Goal: Transaction & Acquisition: Purchase product/service

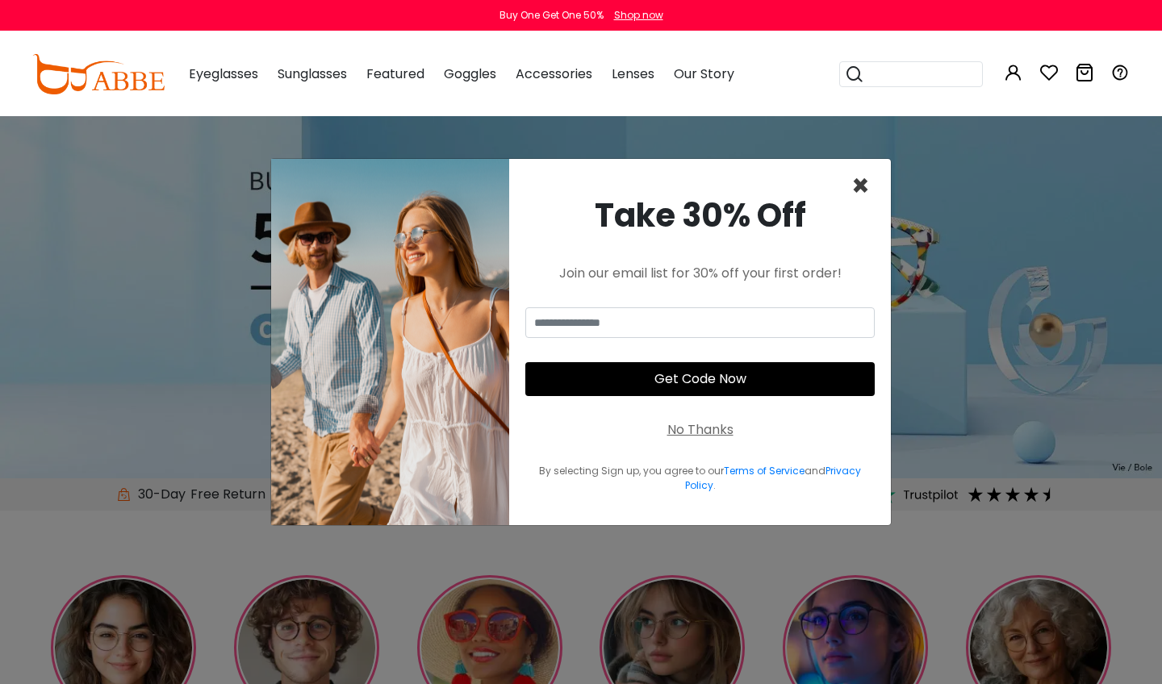
click at [861, 179] on span "×" at bounding box center [860, 185] width 19 height 41
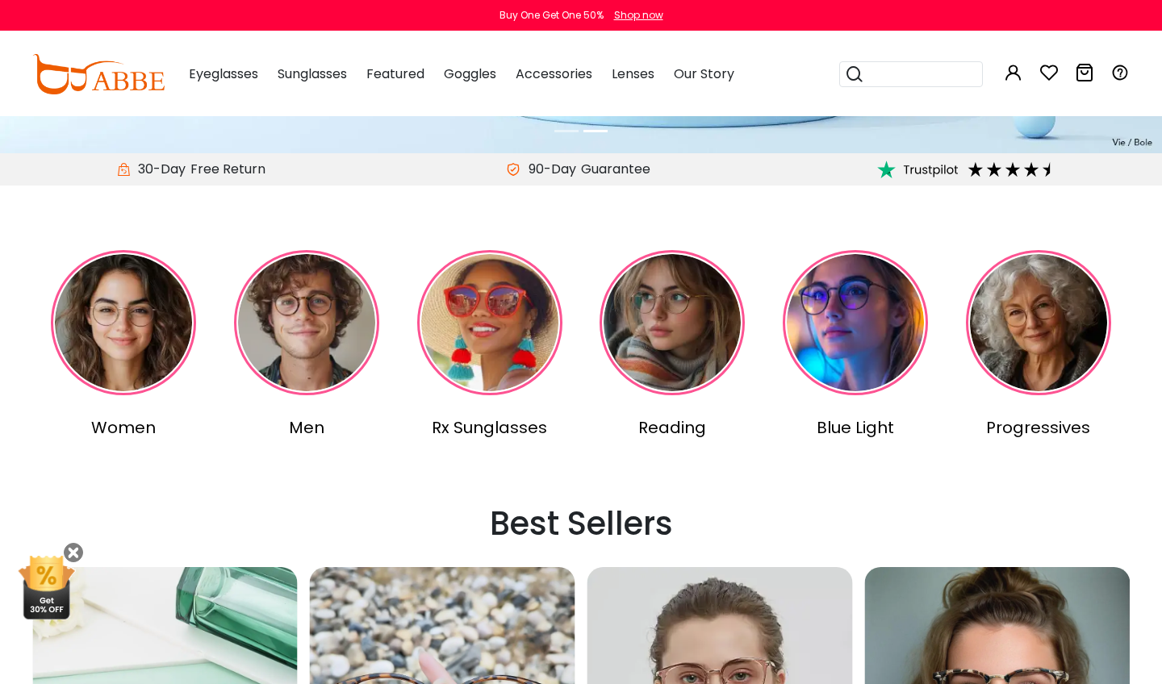
scroll to position [385, 0]
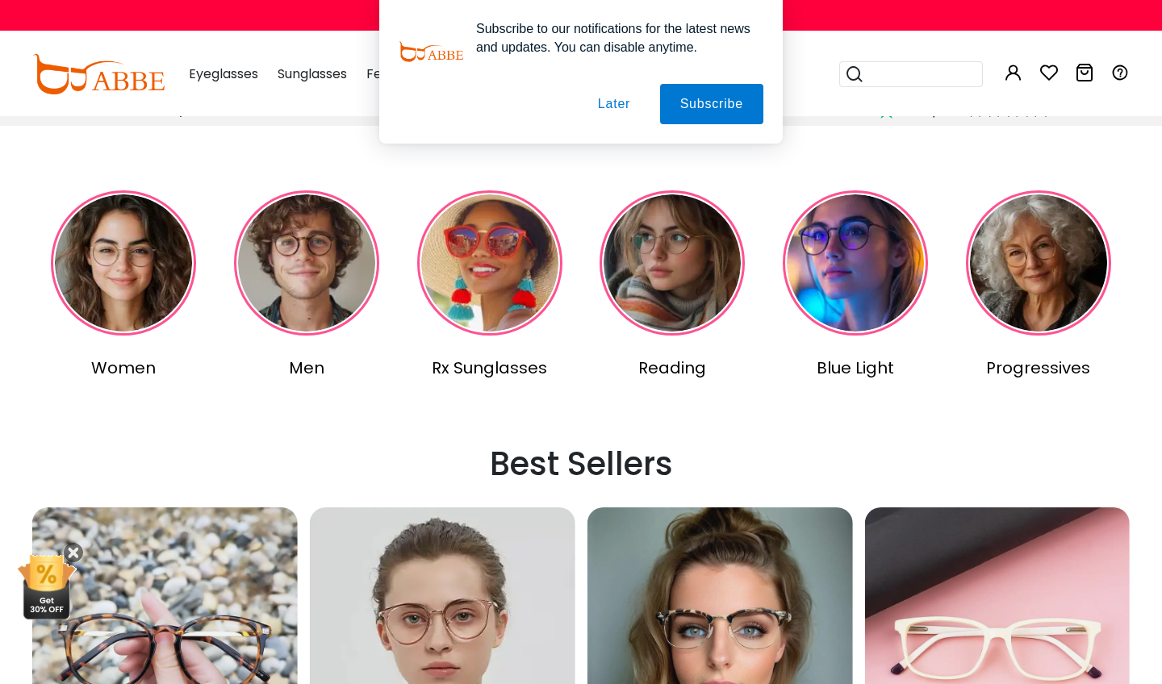
click at [221, 73] on div "Subscribe to our notifications for the latest news and updates. You can disable…" at bounding box center [581, 72] width 1162 height 144
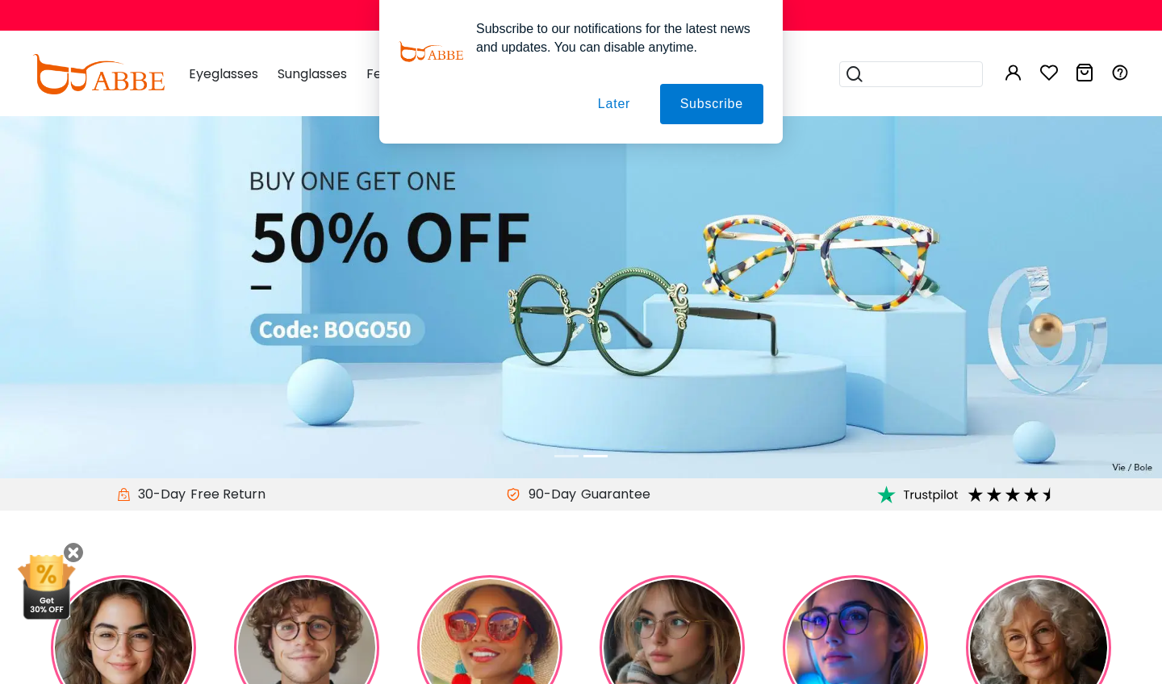
scroll to position [0, 0]
click at [609, 98] on button "Later" at bounding box center [614, 104] width 73 height 40
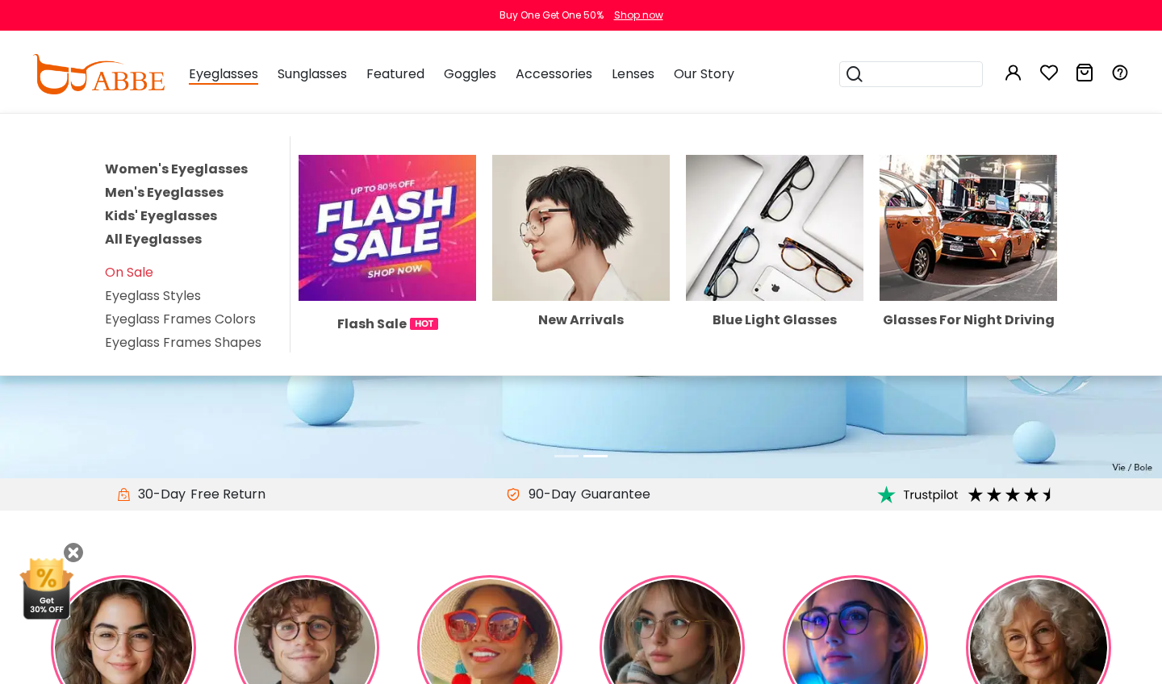
click at [215, 73] on span "Eyeglasses" at bounding box center [223, 75] width 69 height 20
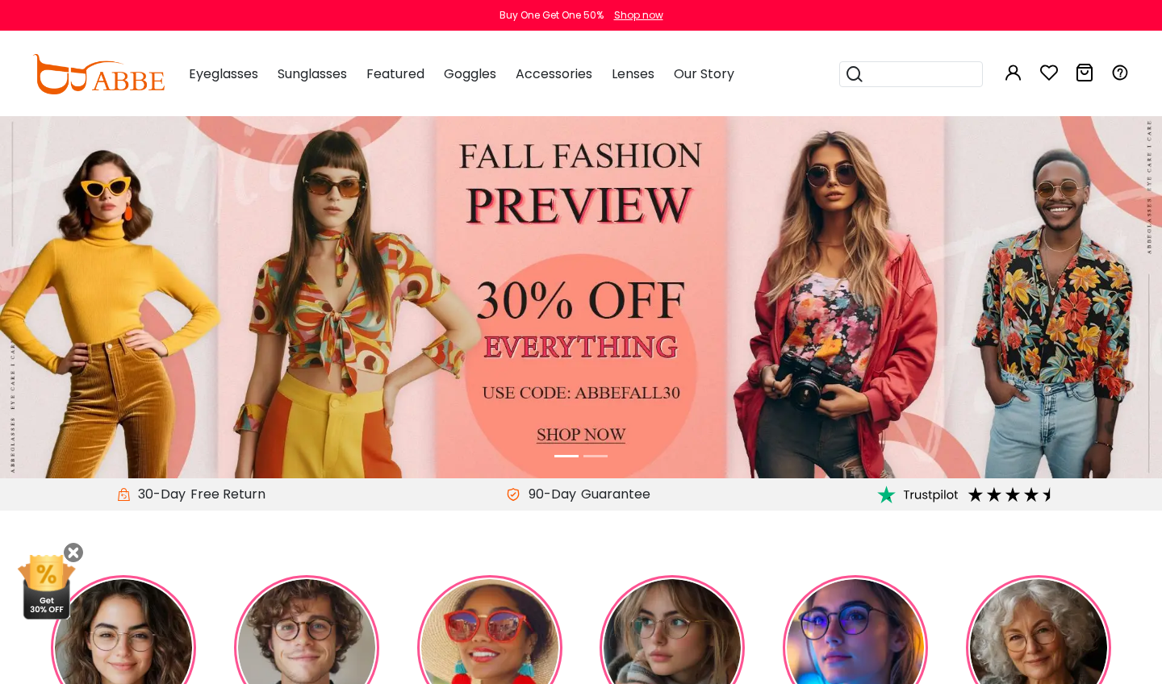
click at [215, 73] on span "Eyeglasses" at bounding box center [223, 74] width 69 height 19
click at [215, 80] on span "Eyeglasses" at bounding box center [223, 74] width 69 height 19
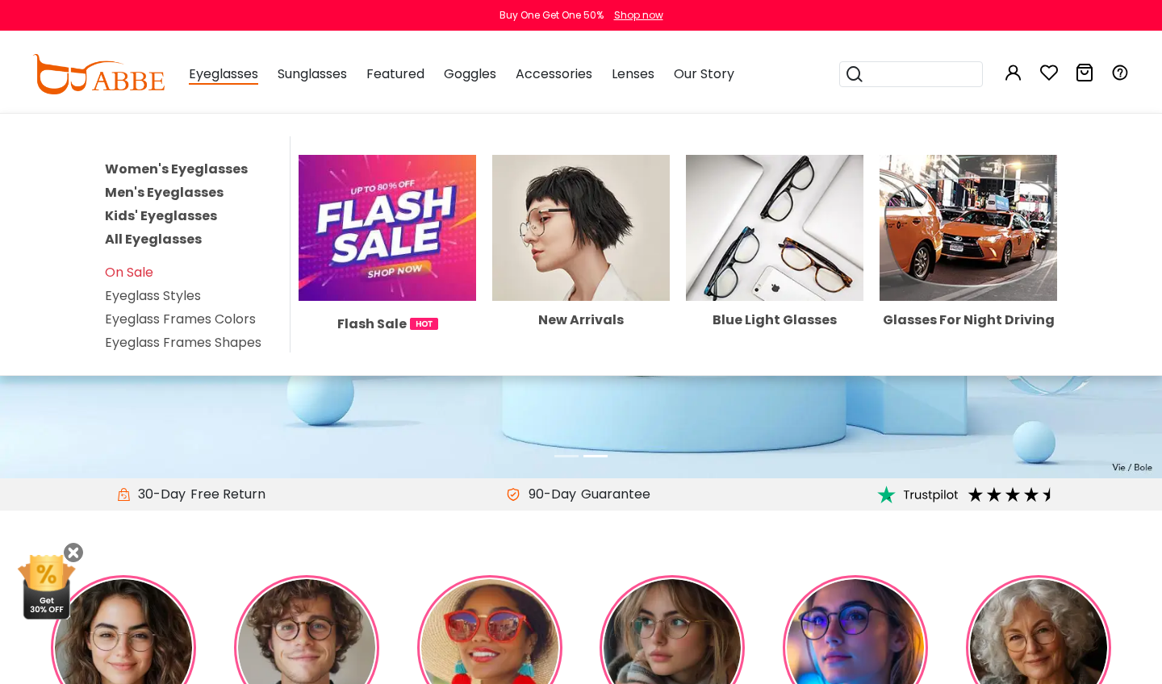
click at [238, 79] on span "Eyeglasses" at bounding box center [223, 75] width 69 height 20
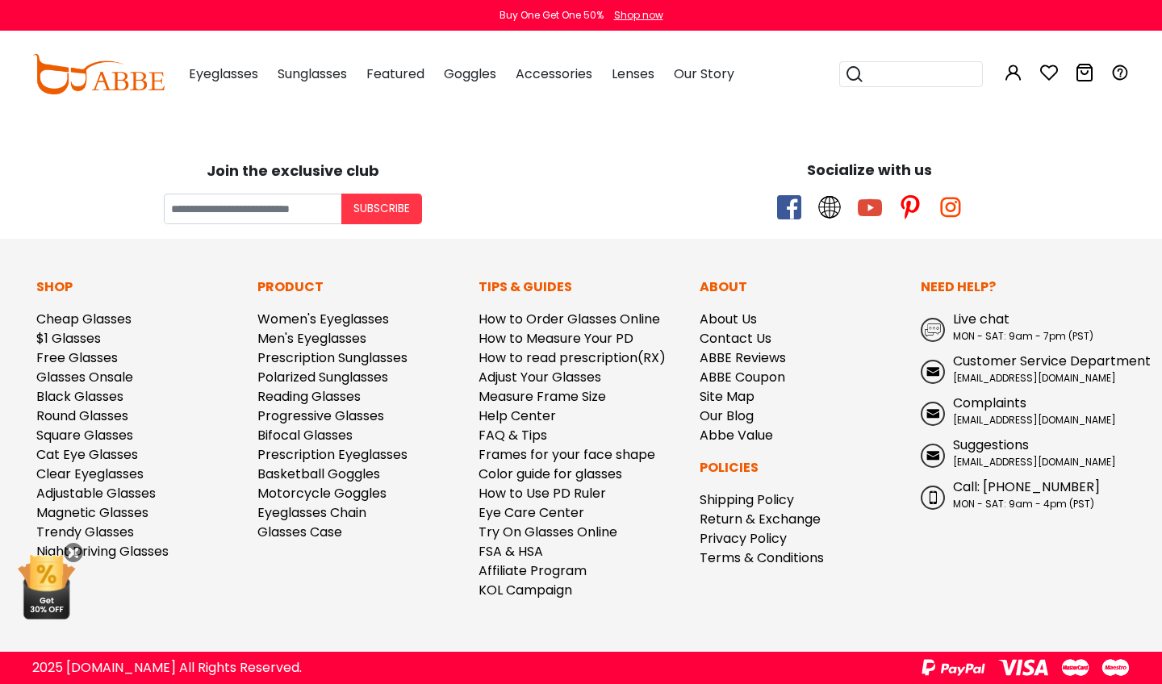
scroll to position [4268, 0]
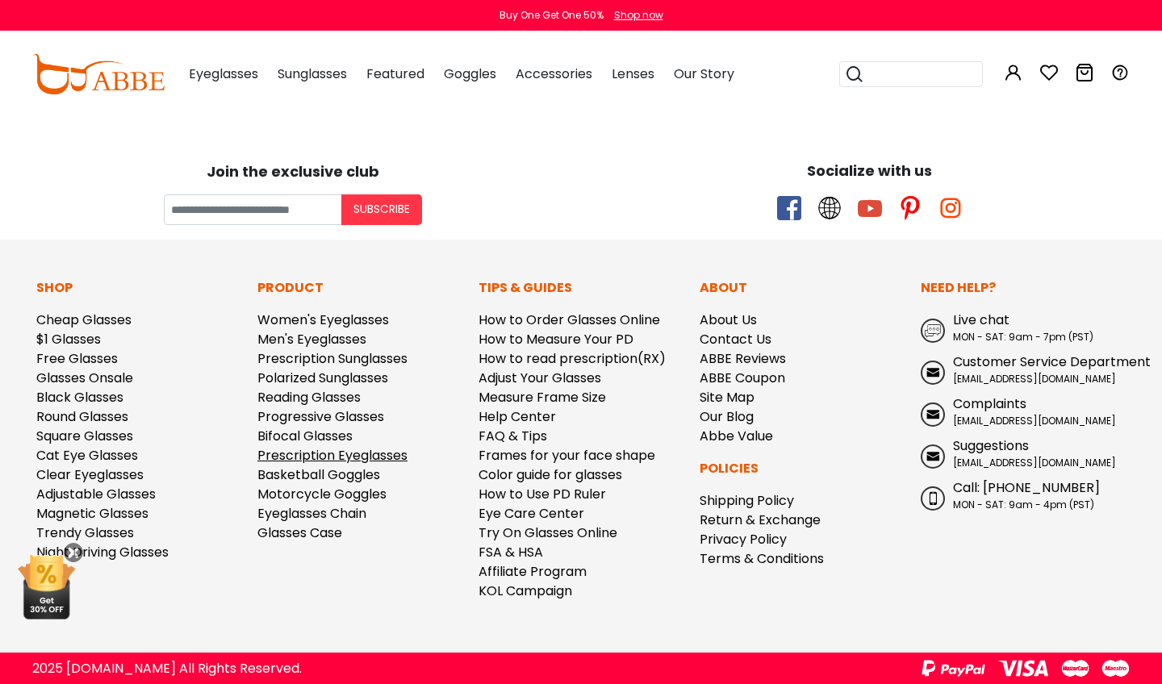
click at [319, 449] on link "Prescription Eyeglasses" at bounding box center [332, 455] width 150 height 19
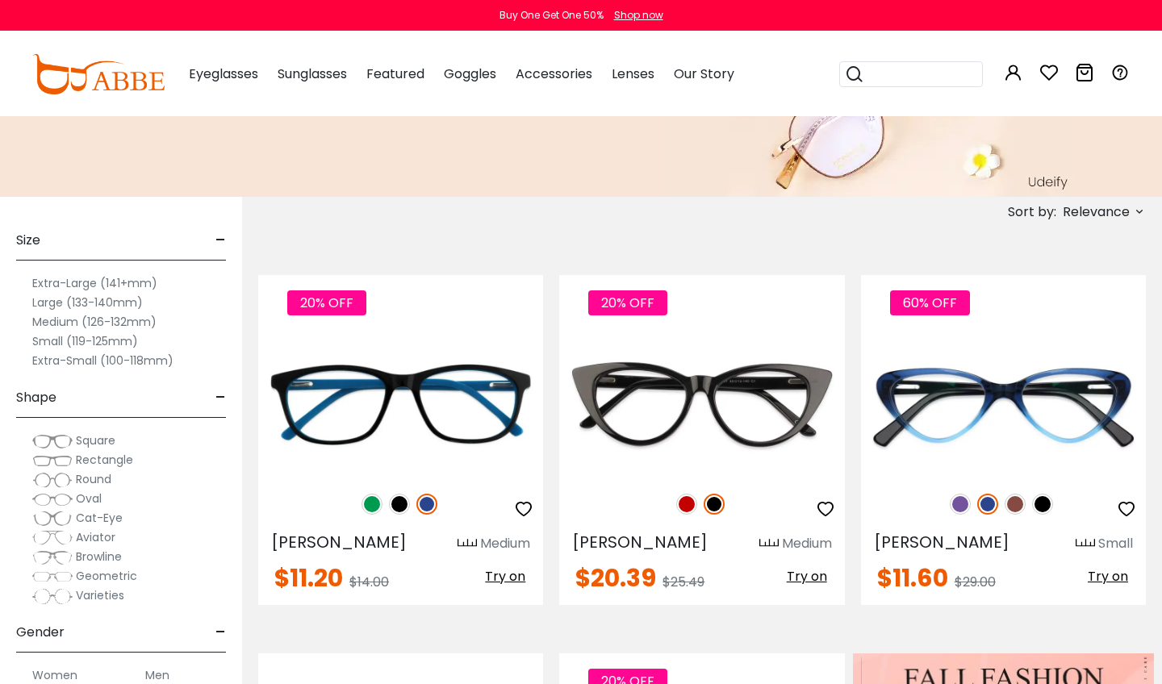
click at [73, 323] on label "Medium (126-132mm)" at bounding box center [94, 321] width 124 height 19
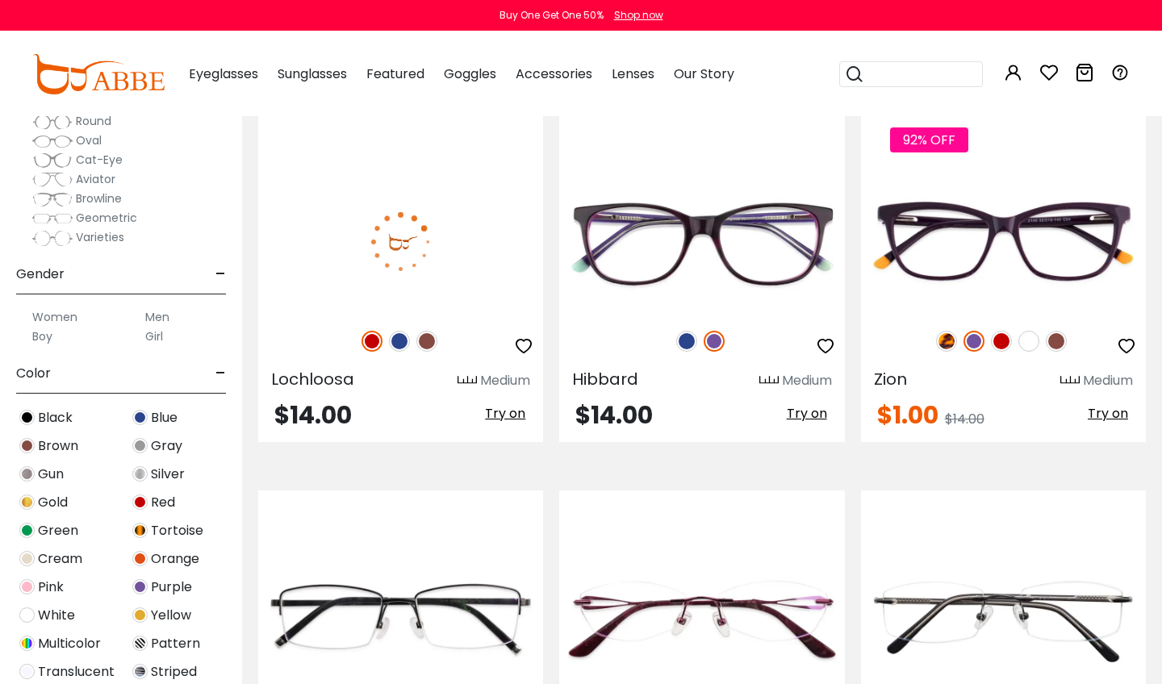
scroll to position [2659, 0]
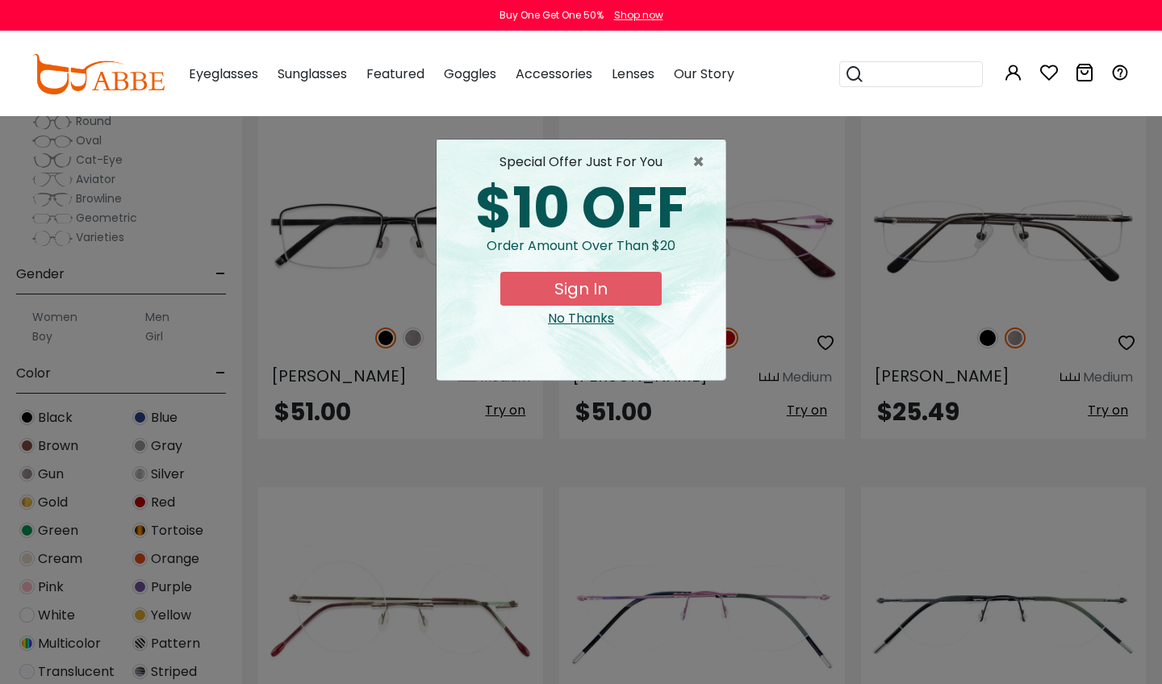
click at [595, 320] on div "No Thanks" at bounding box center [580, 318] width 263 height 19
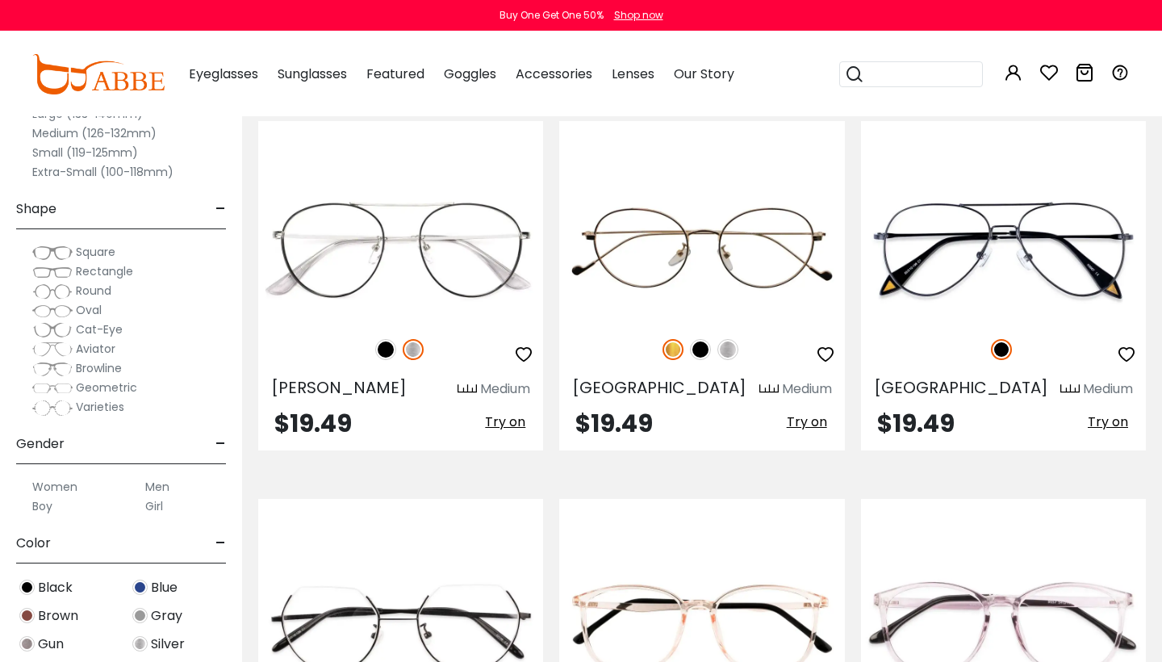
scroll to position [0, 0]
click at [93, 289] on span "Round" at bounding box center [94, 290] width 36 height 16
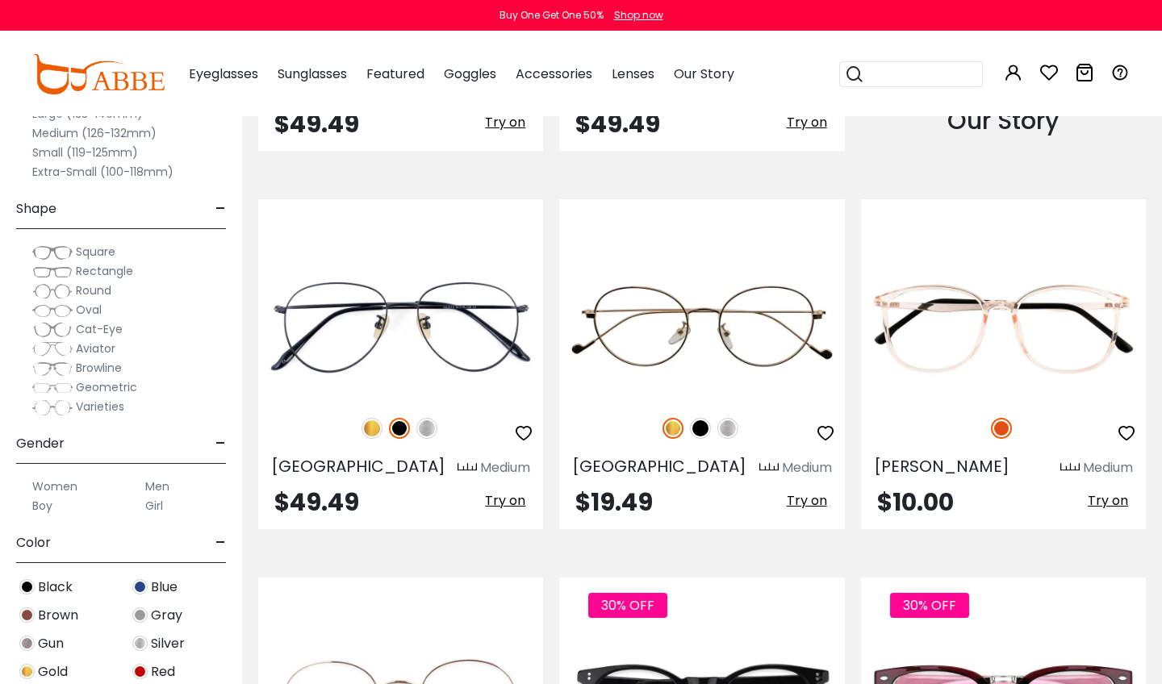
scroll to position [1916, 0]
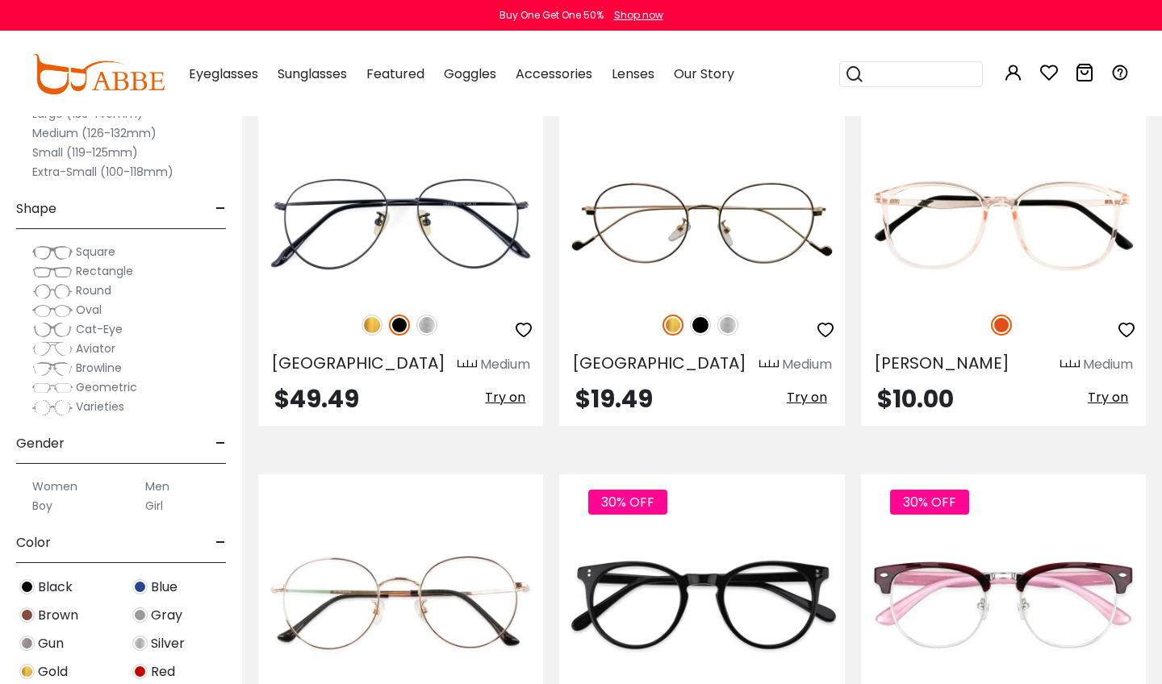
click at [48, 155] on label "Small (119-125mm)" at bounding box center [85, 152] width 106 height 19
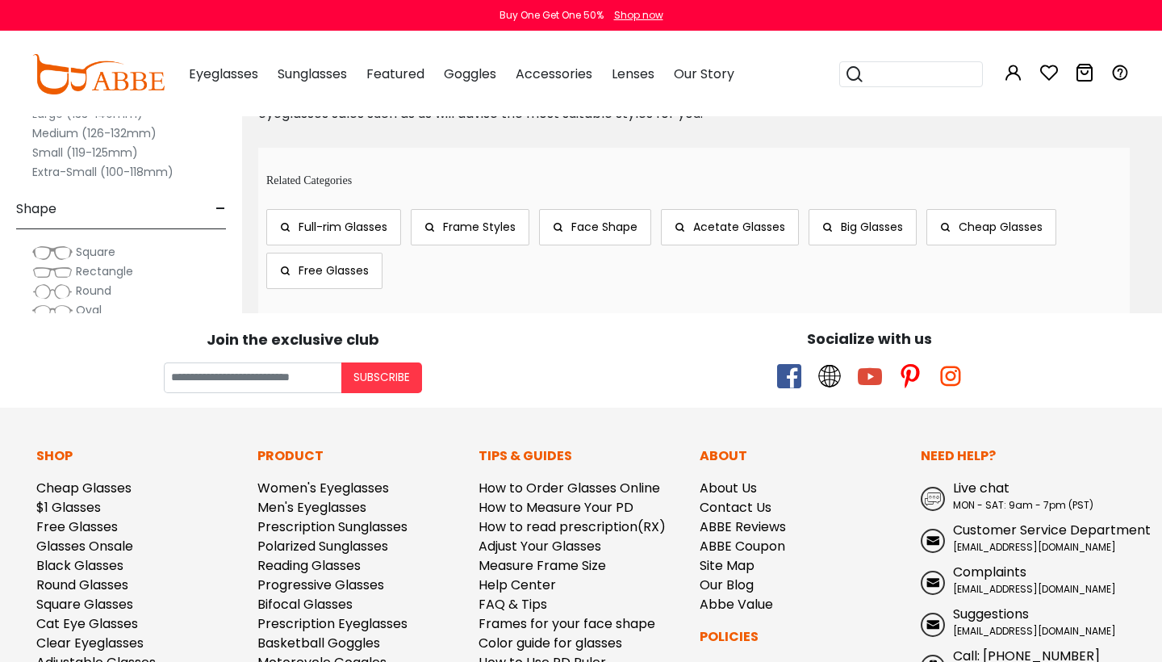
scroll to position [7908, 0]
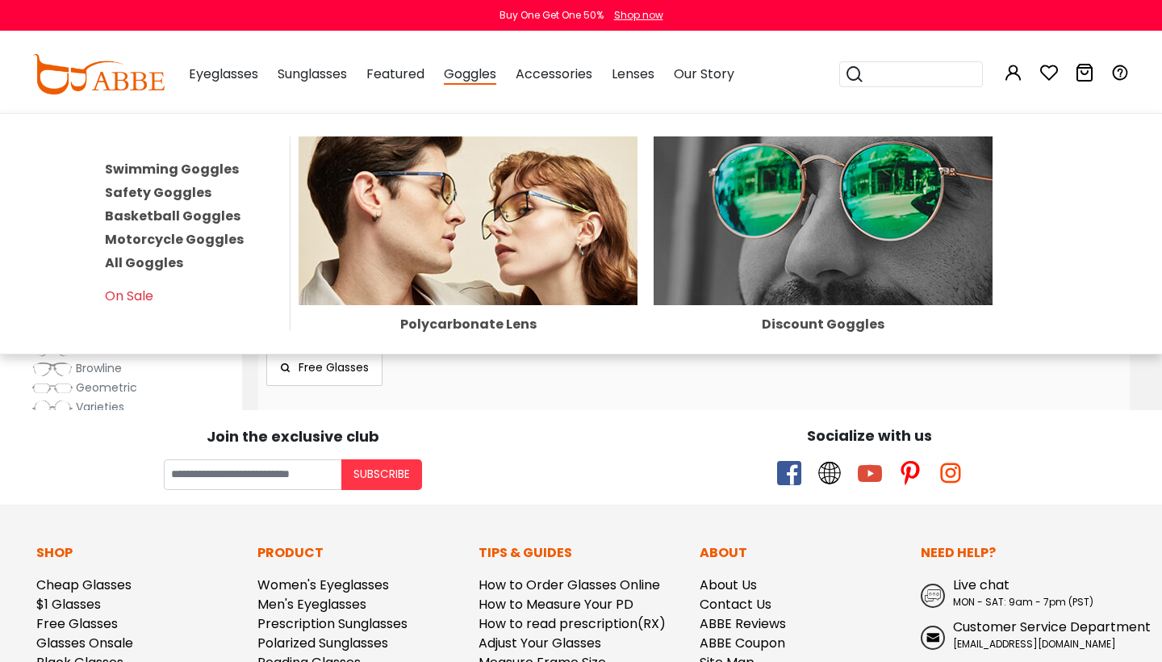
click at [485, 76] on span "Goggles" at bounding box center [470, 75] width 52 height 20
click at [166, 165] on link "Swimming Goggles" at bounding box center [172, 169] width 134 height 19
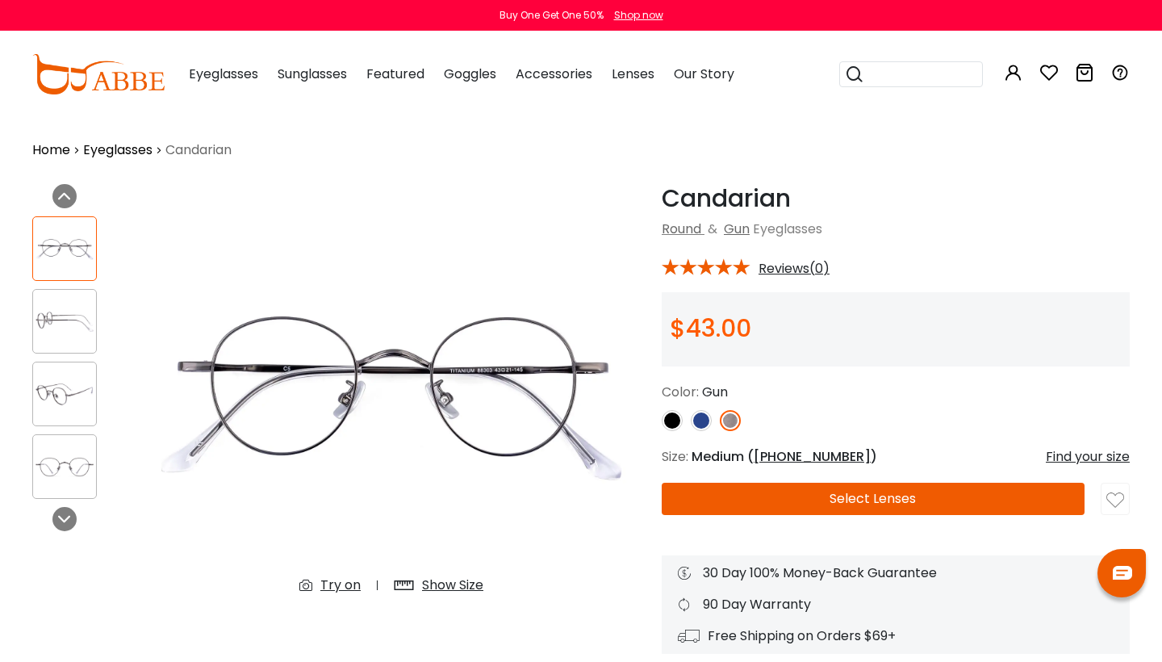
click at [739, 488] on button "Select Lenses" at bounding box center [873, 499] width 423 height 32
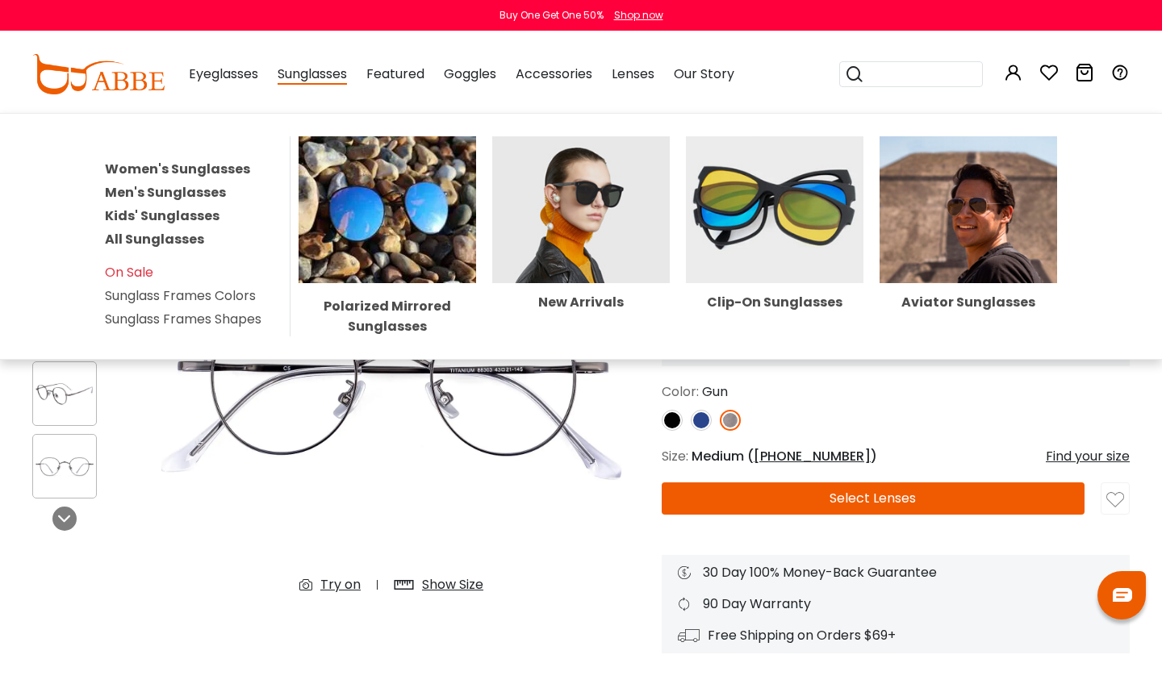
click at [292, 72] on span "Sunglasses" at bounding box center [312, 75] width 69 height 20
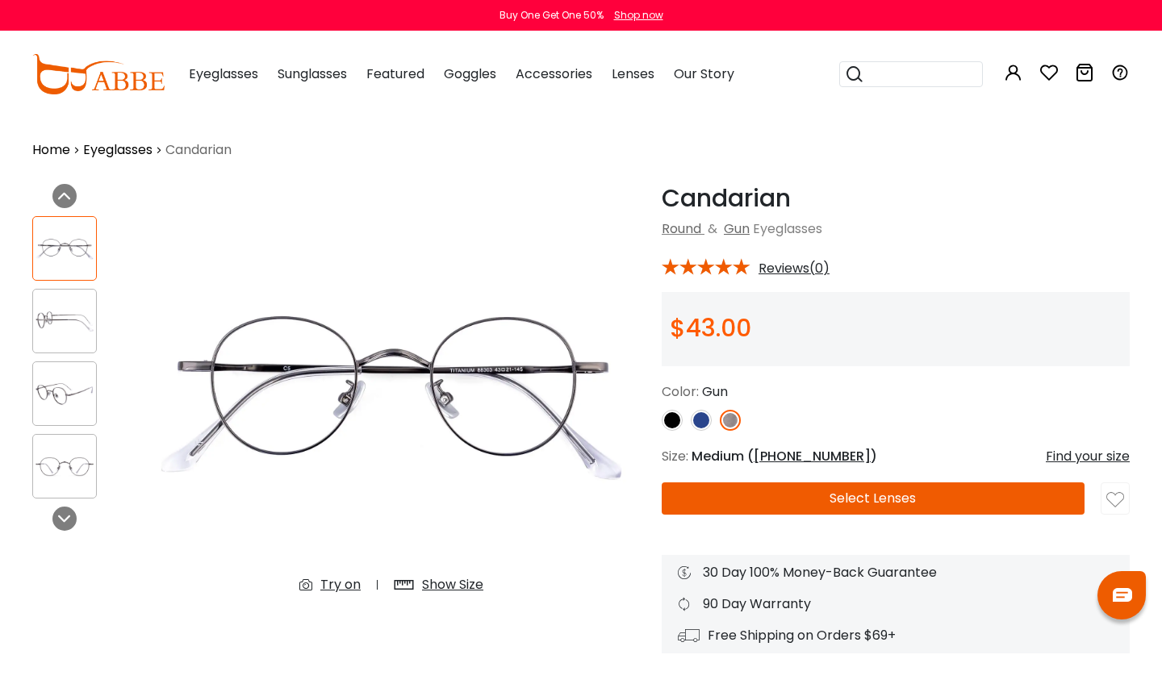
click at [336, 73] on span "Sunglasses" at bounding box center [312, 74] width 69 height 19
click at [299, 73] on span "Sunglasses" at bounding box center [312, 74] width 69 height 19
click at [871, 498] on button "Select Lenses" at bounding box center [873, 499] width 423 height 32
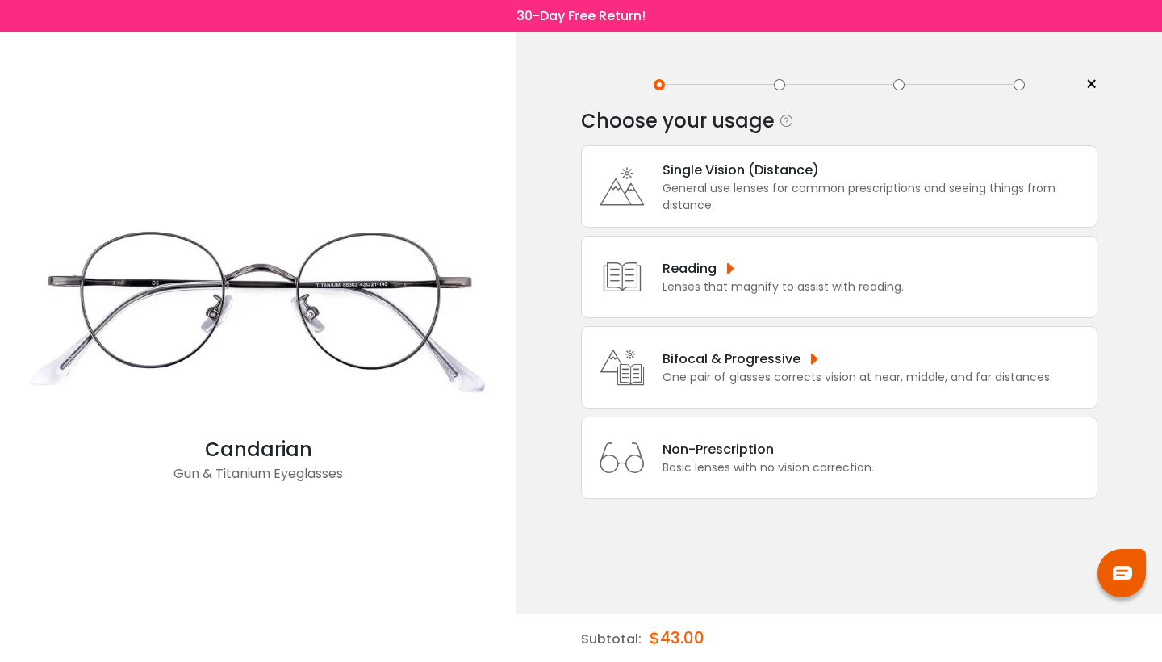
click at [683, 188] on div "General use lenses for common prescriptions and seeing things from distance." at bounding box center [875, 197] width 426 height 34
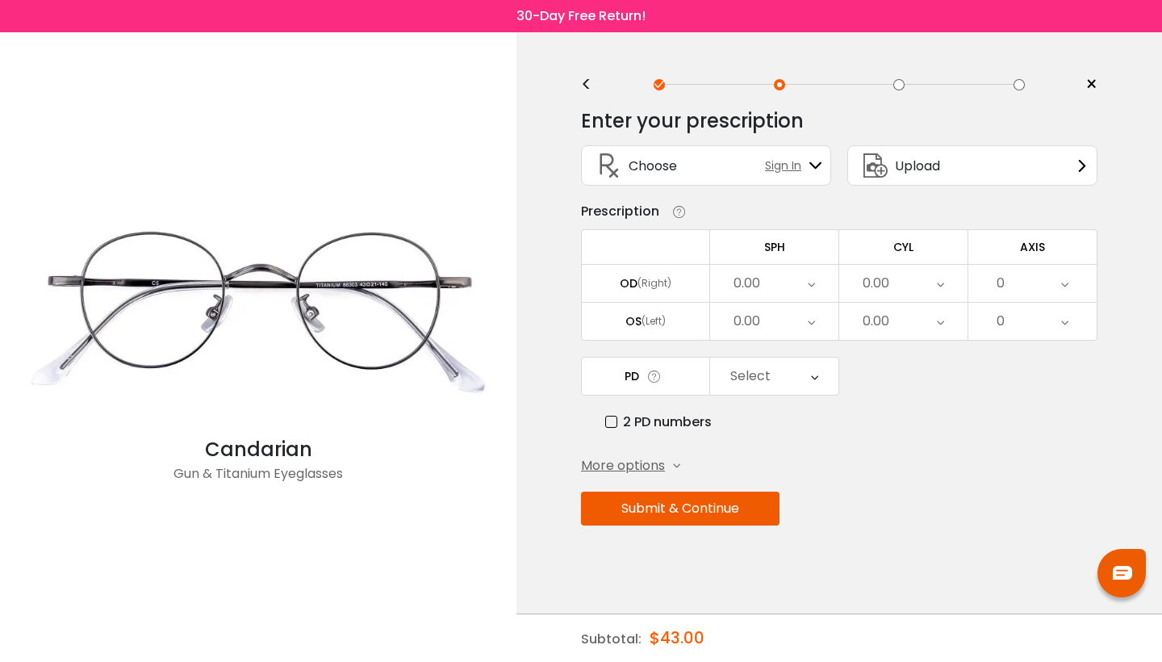
click at [789, 288] on div "0.00" at bounding box center [774, 283] width 128 height 37
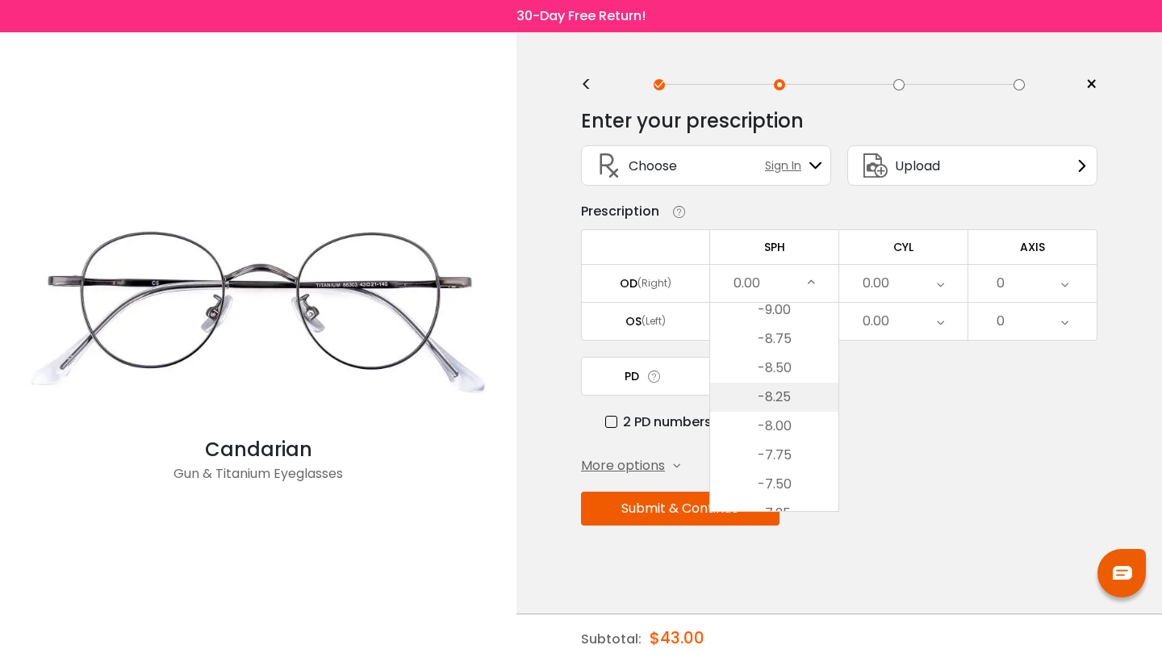
scroll to position [1270, 0]
click at [790, 357] on li "-8.75" at bounding box center [774, 354] width 128 height 29
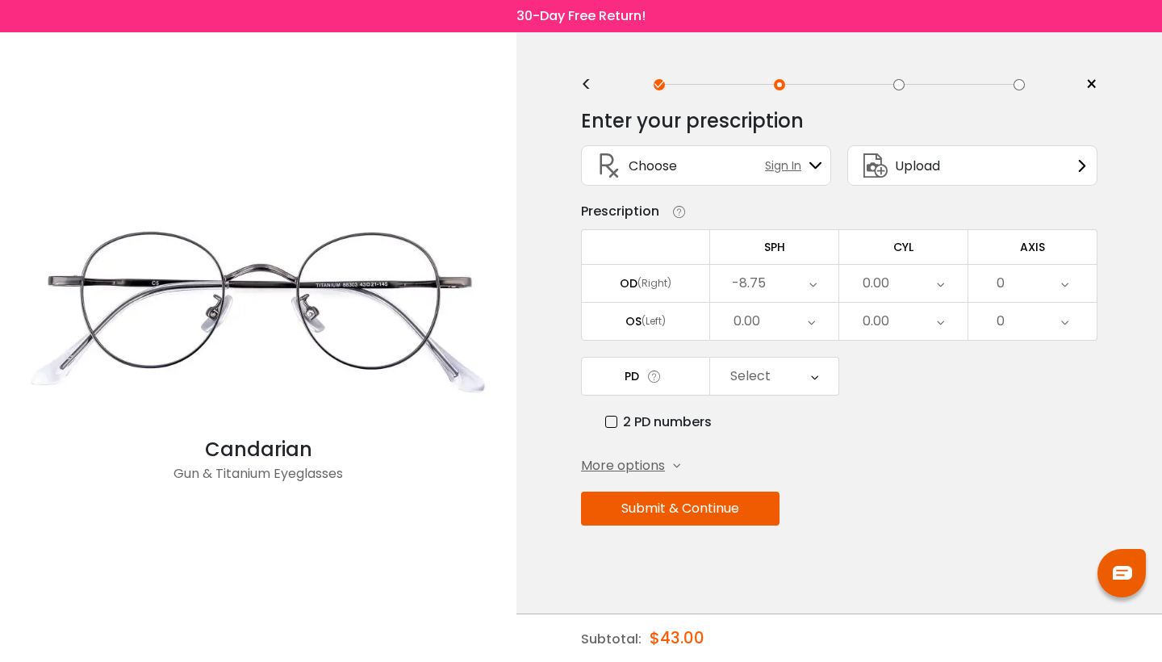
click at [934, 279] on div "0.00" at bounding box center [903, 283] width 128 height 37
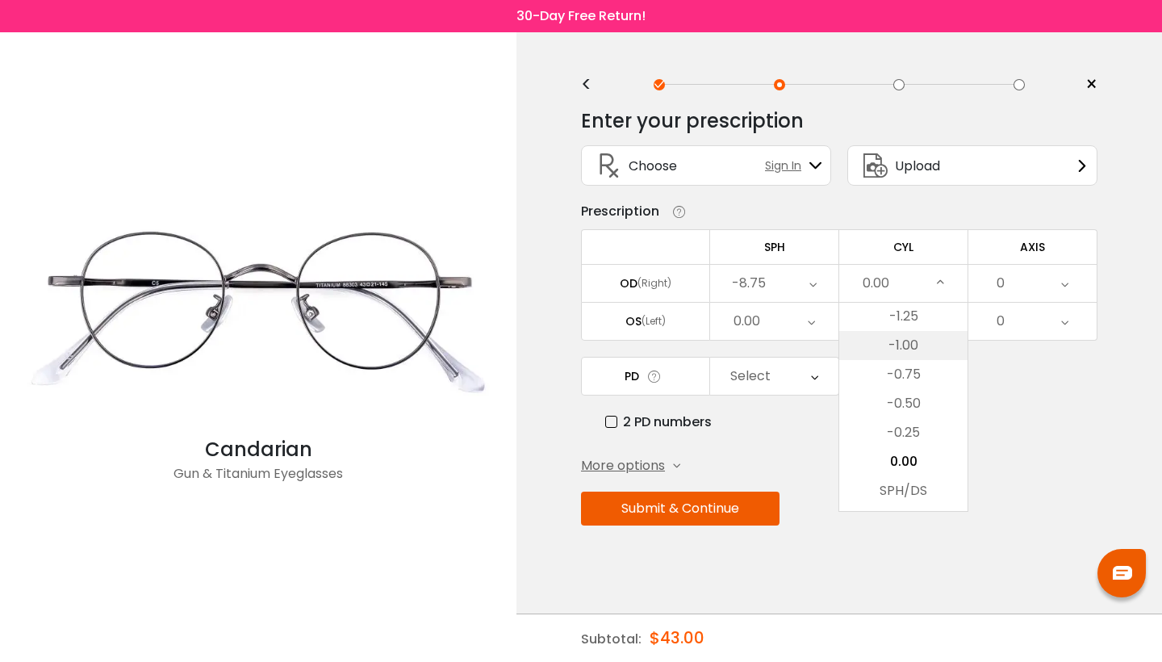
scroll to position [554, 0]
click at [917, 321] on li "-1.25" at bounding box center [903, 314] width 128 height 29
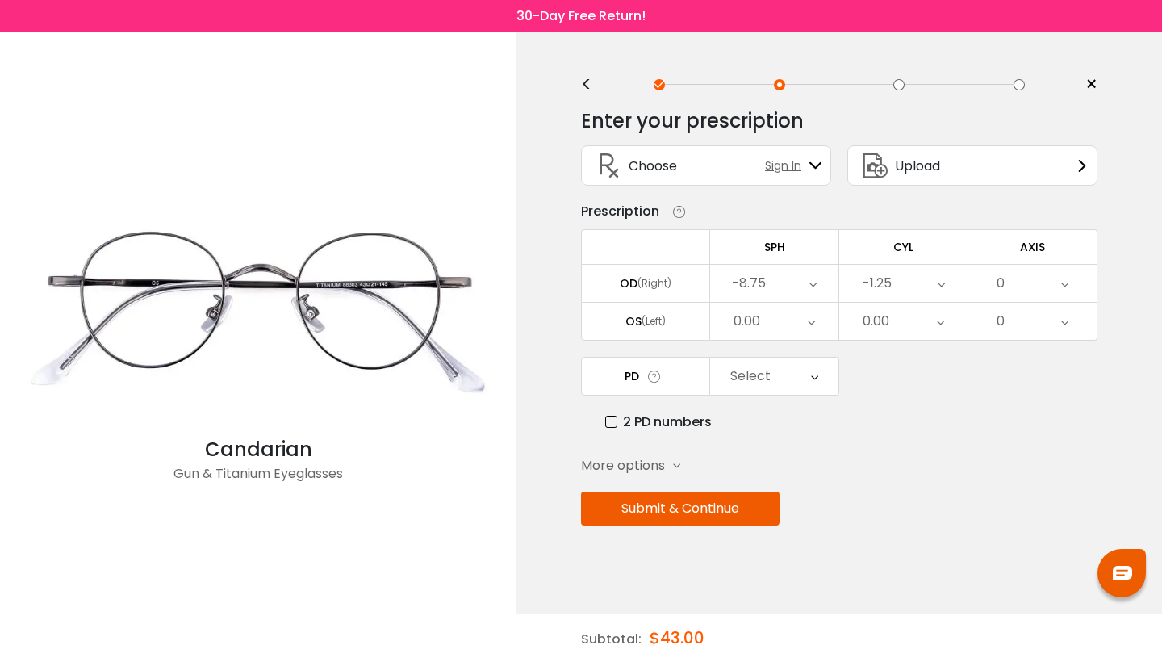
click at [809, 284] on icon at bounding box center [812, 283] width 7 height 37
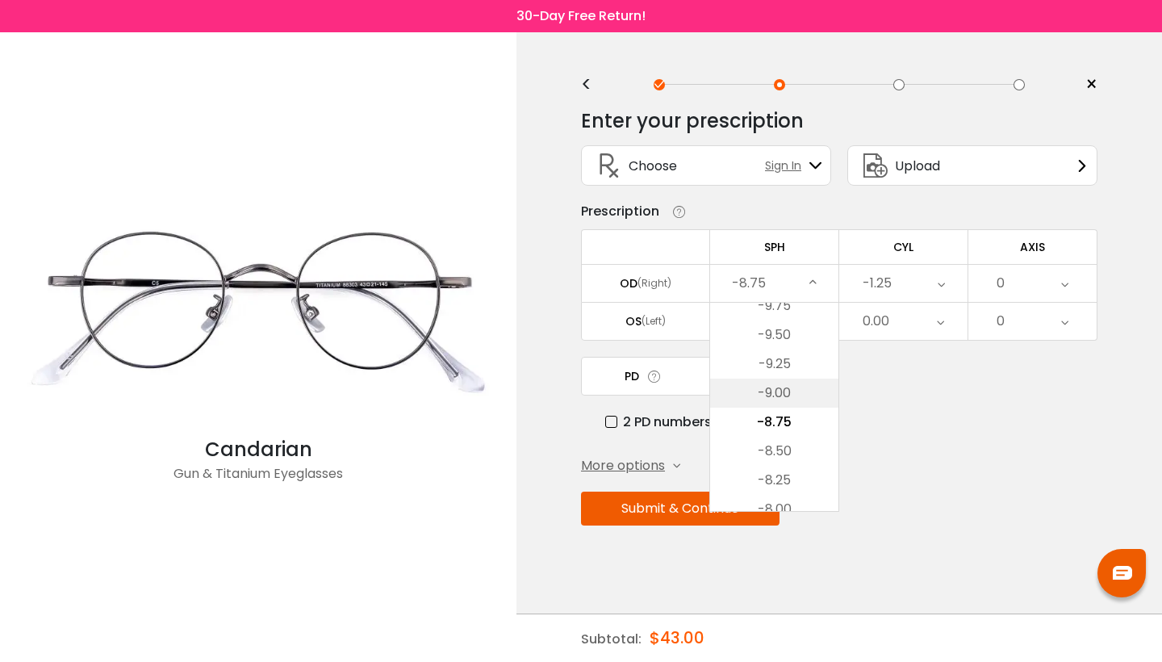
click at [783, 391] on li "-9.00" at bounding box center [774, 392] width 128 height 29
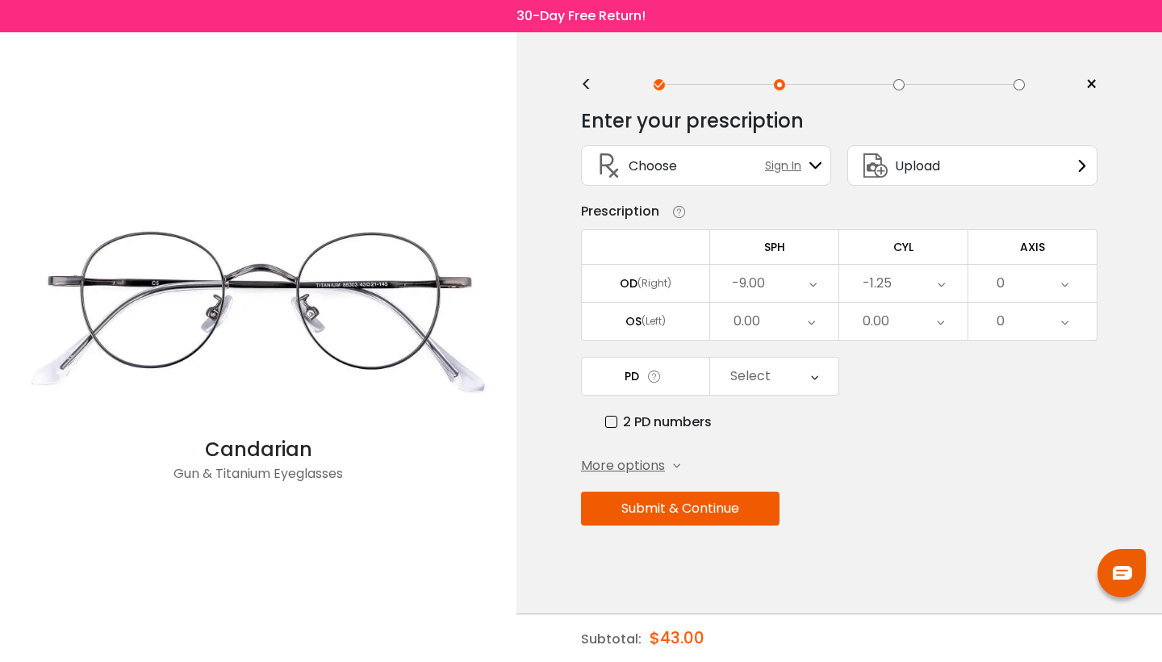
click at [1057, 281] on div "0" at bounding box center [1032, 283] width 128 height 37
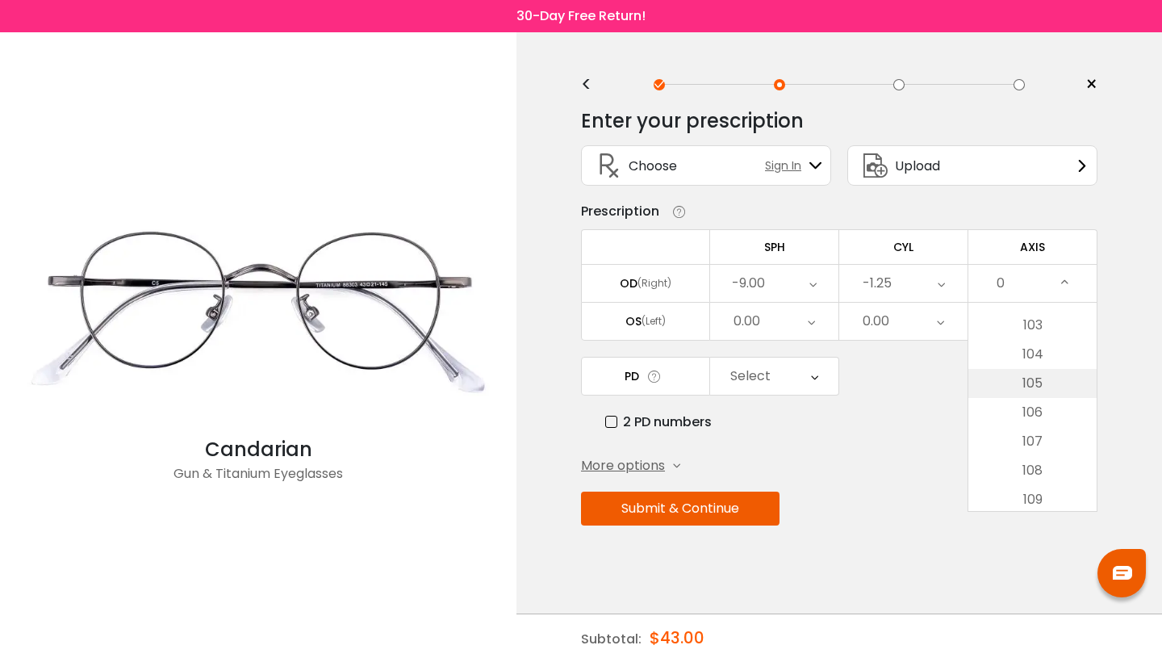
scroll to position [2978, 0]
click at [1037, 324] on li "103" at bounding box center [1032, 330] width 128 height 29
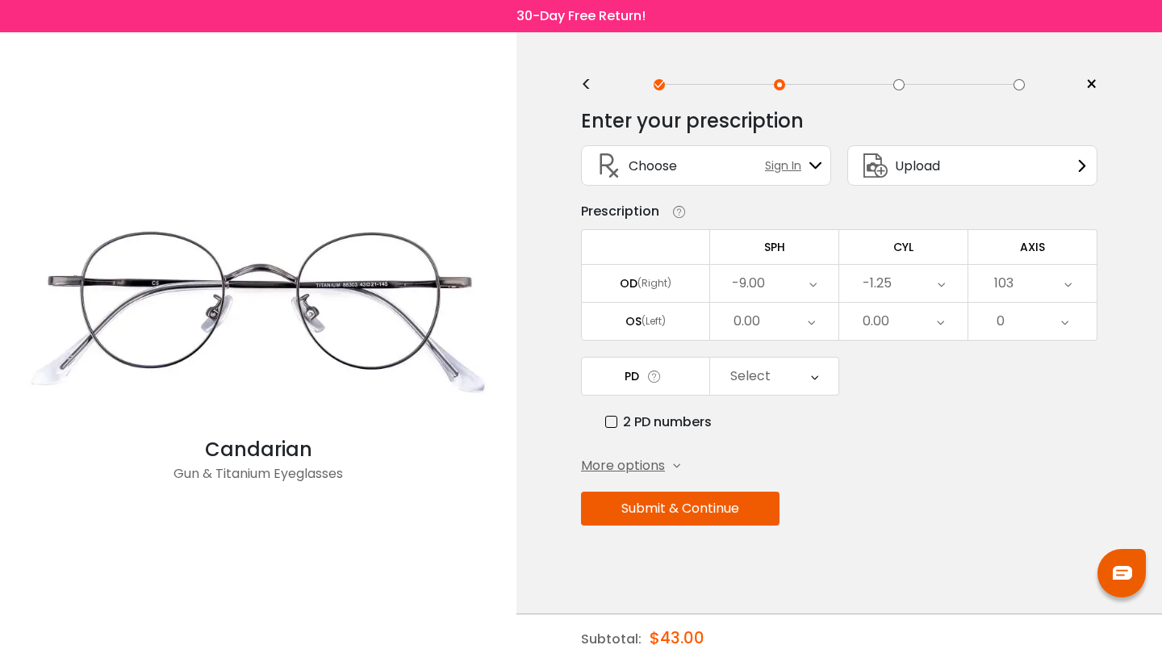
click at [943, 327] on icon at bounding box center [940, 321] width 7 height 37
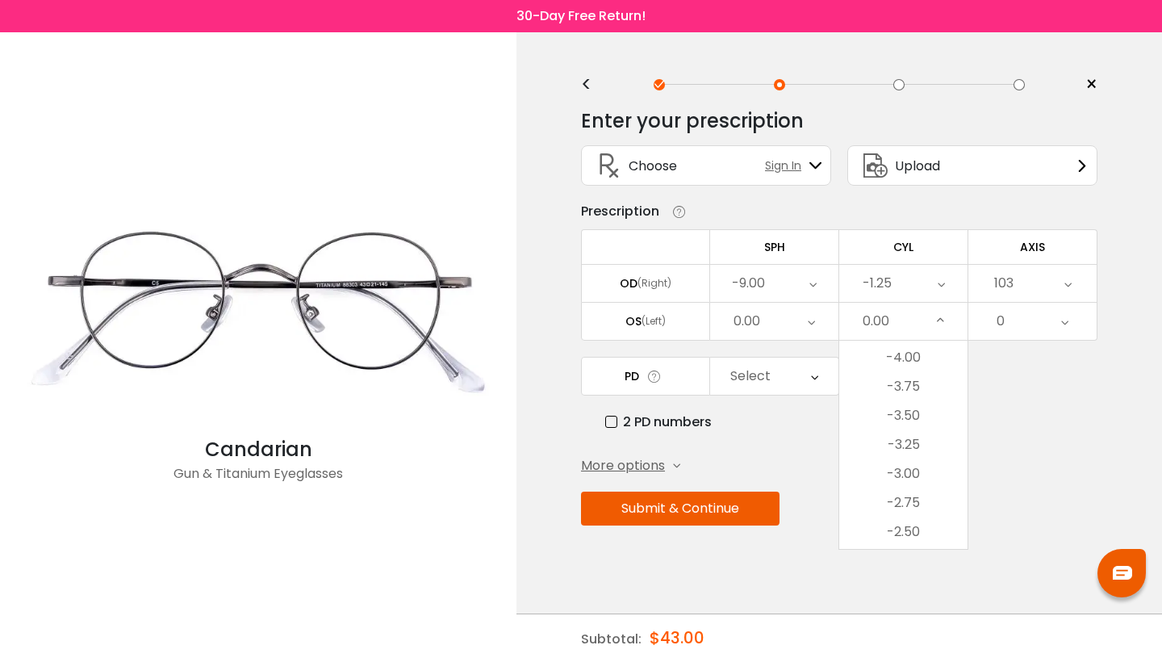
scroll to position [385, 0]
click at [900, 515] on li "-1.25" at bounding box center [903, 522] width 128 height 29
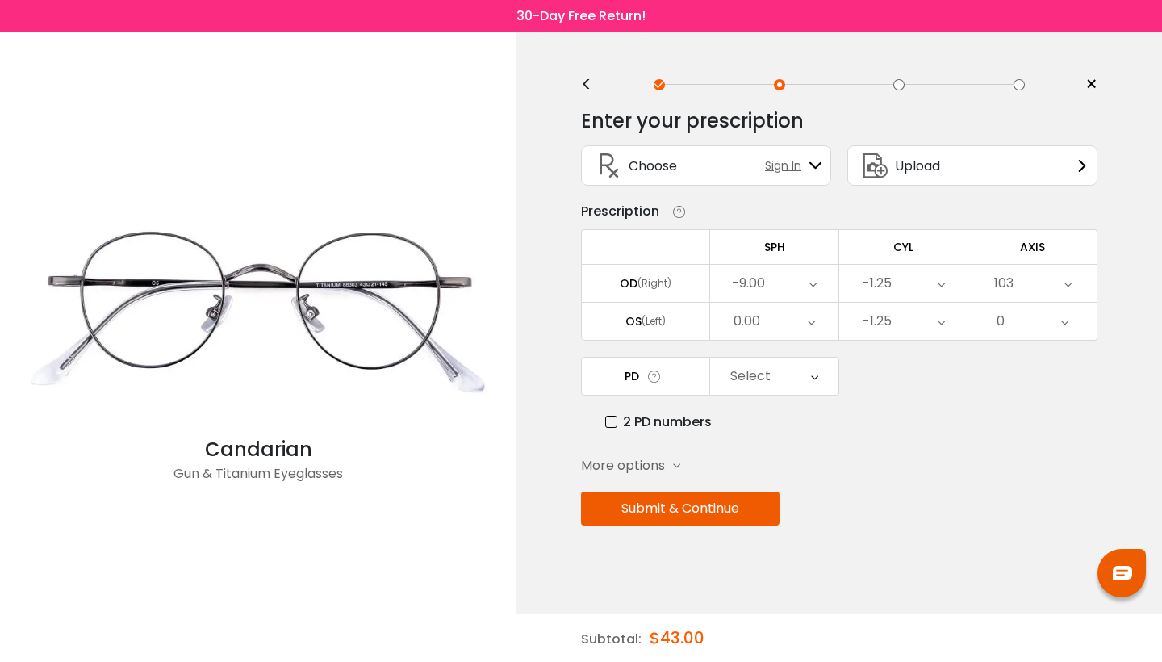
click at [1062, 327] on icon at bounding box center [1064, 321] width 7 height 37
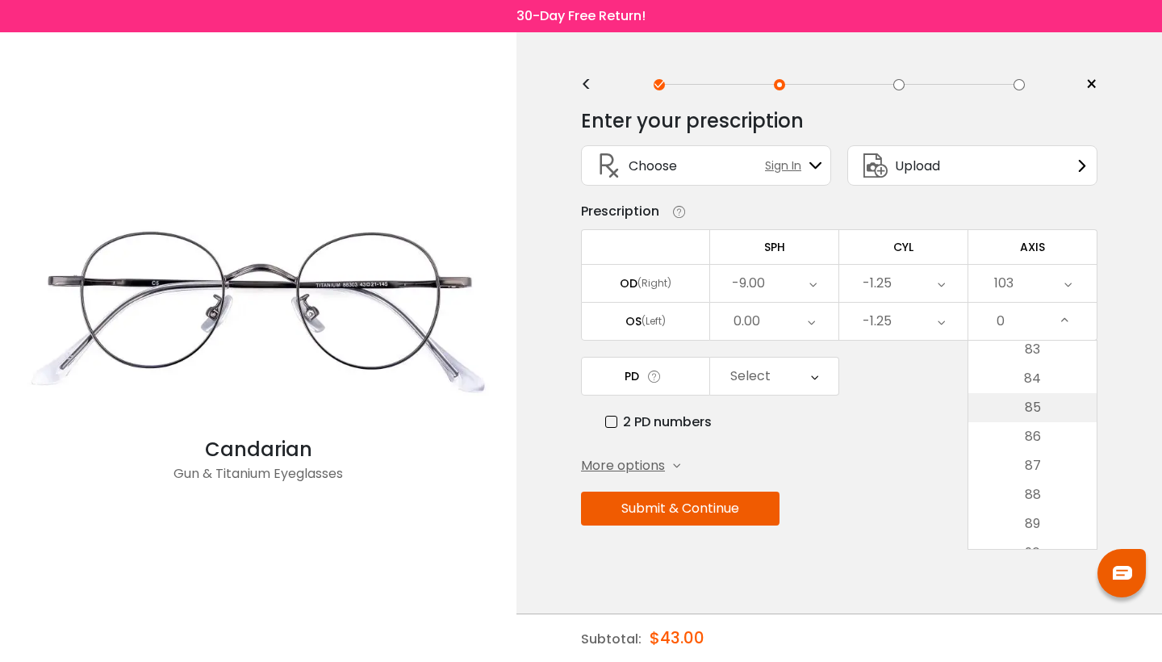
scroll to position [2411, 0]
click at [1037, 359] on li "83" at bounding box center [1032, 355] width 128 height 29
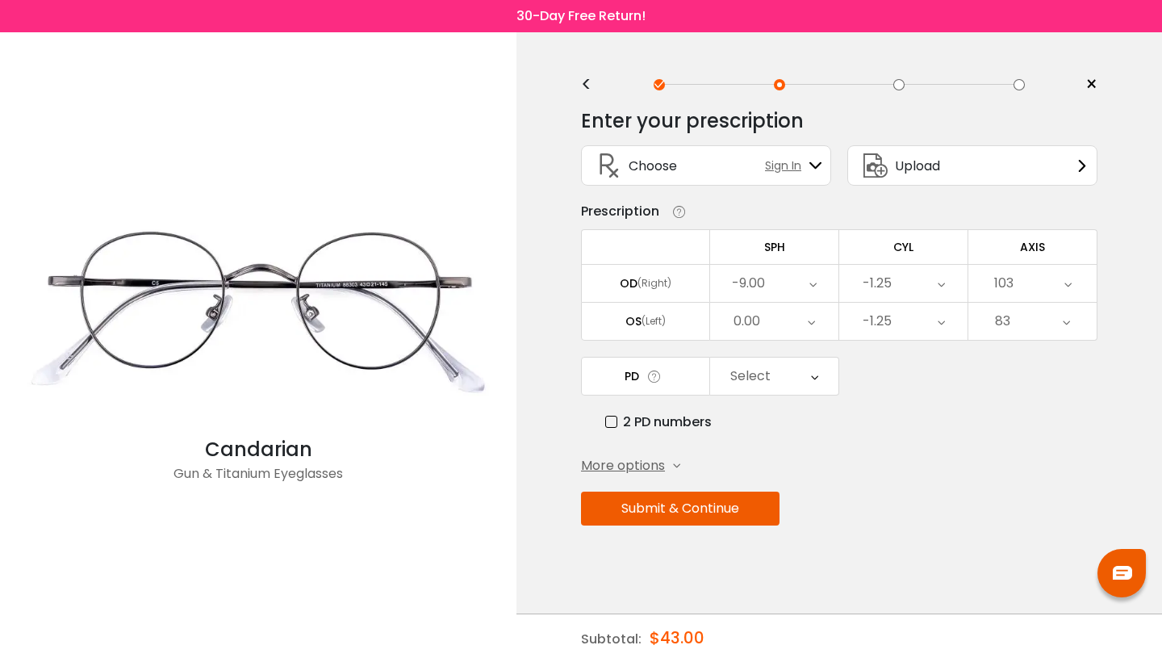
click at [800, 322] on div "0.00" at bounding box center [774, 321] width 128 height 37
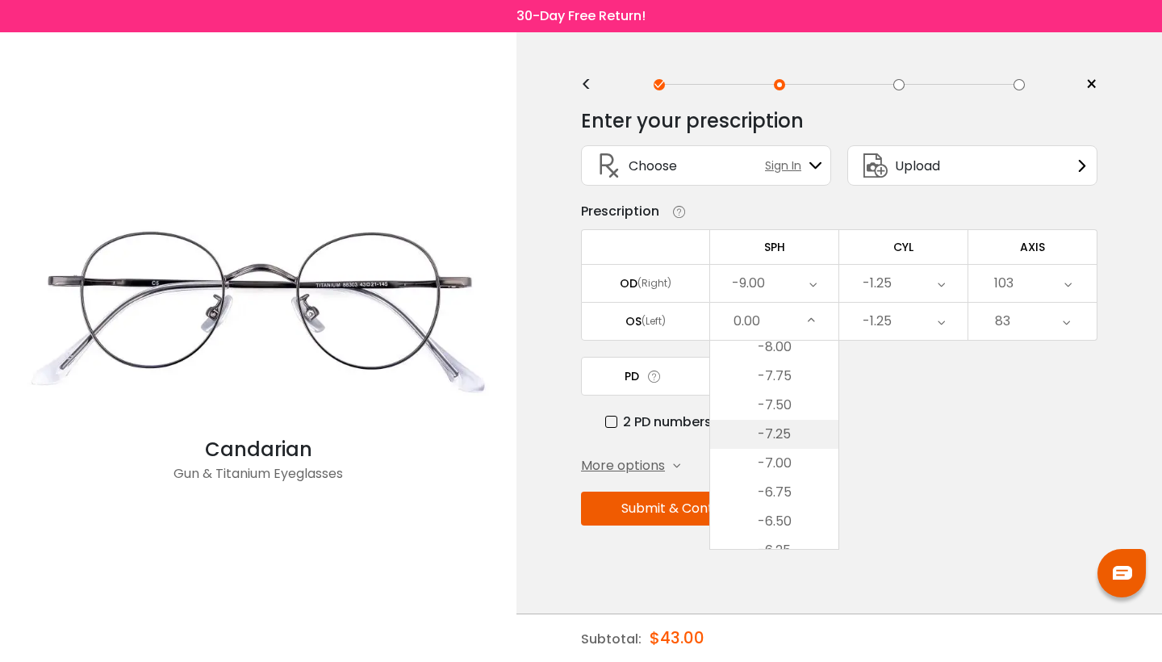
scroll to position [1412, 0]
click at [788, 459] on li "-7.00" at bounding box center [774, 453] width 128 height 29
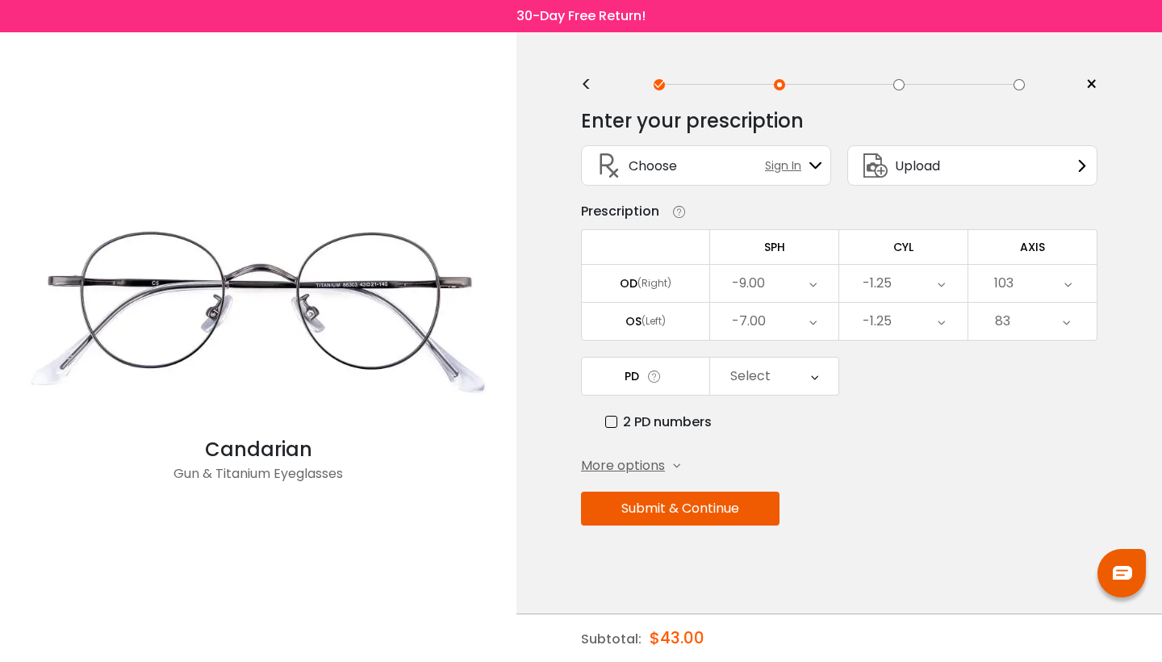
click at [811, 380] on icon at bounding box center [814, 375] width 7 height 37
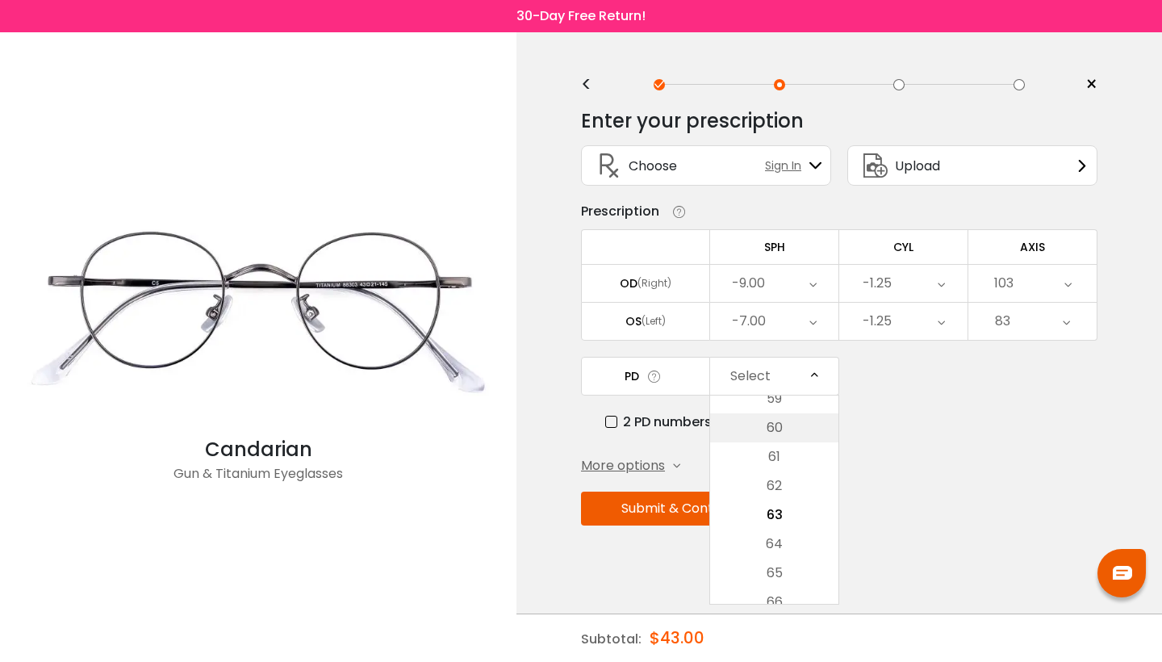
click at [774, 430] on li "60" at bounding box center [774, 427] width 128 height 29
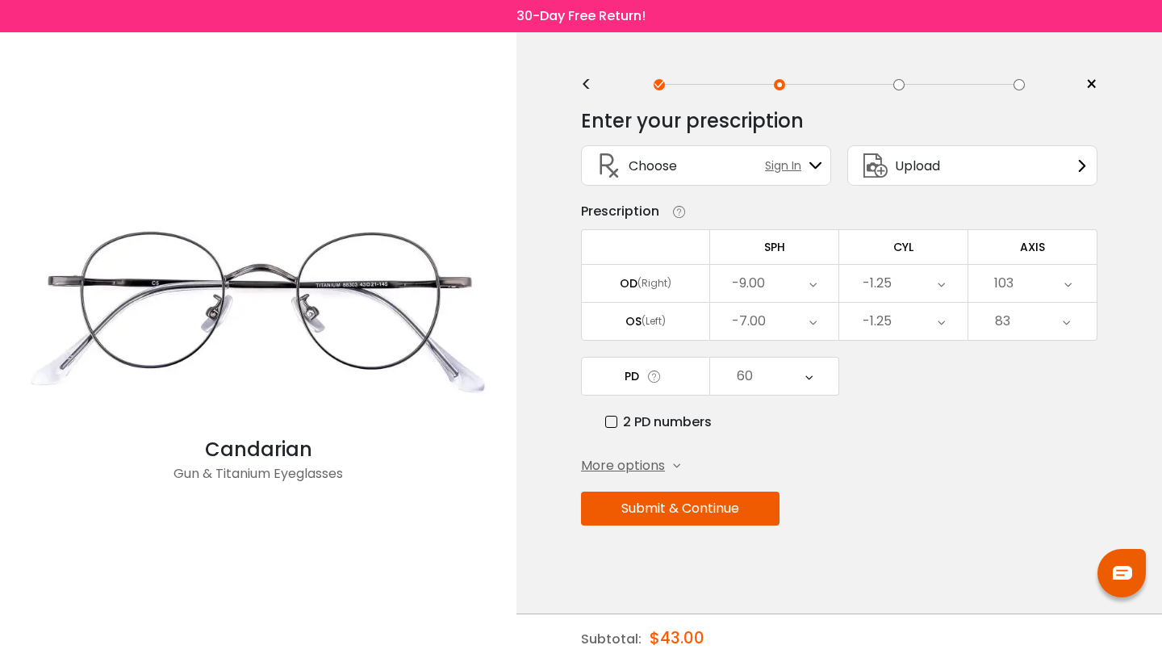
click at [690, 514] on button "Submit & Continue" at bounding box center [680, 508] width 198 height 34
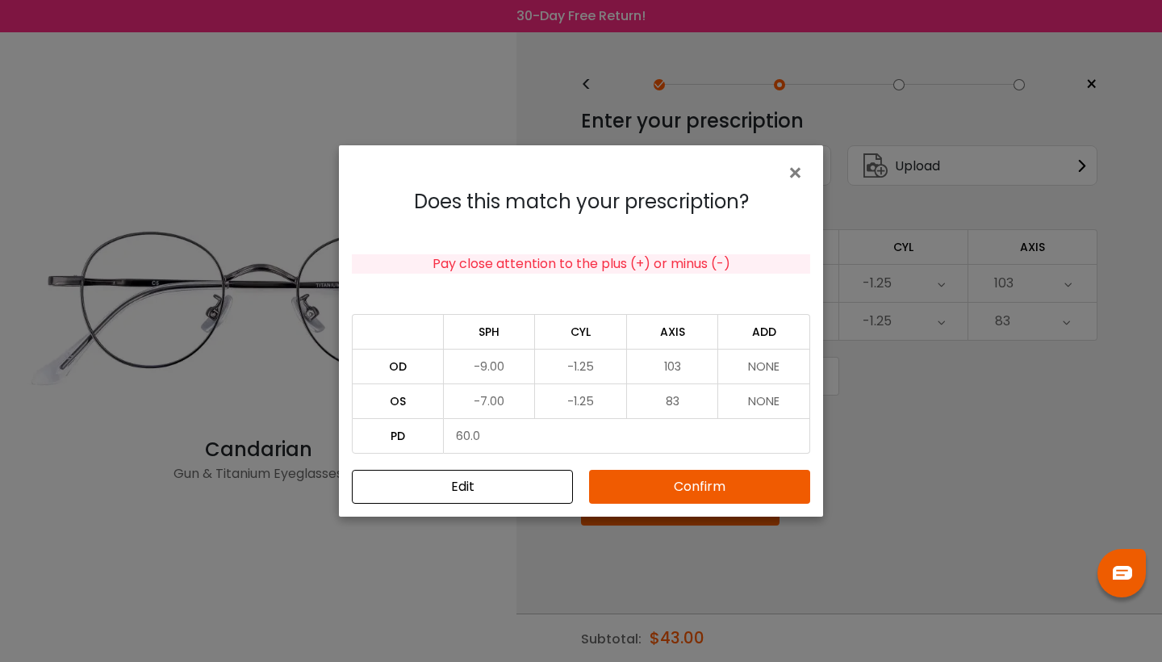
click at [674, 489] on button "Confirm" at bounding box center [699, 487] width 221 height 34
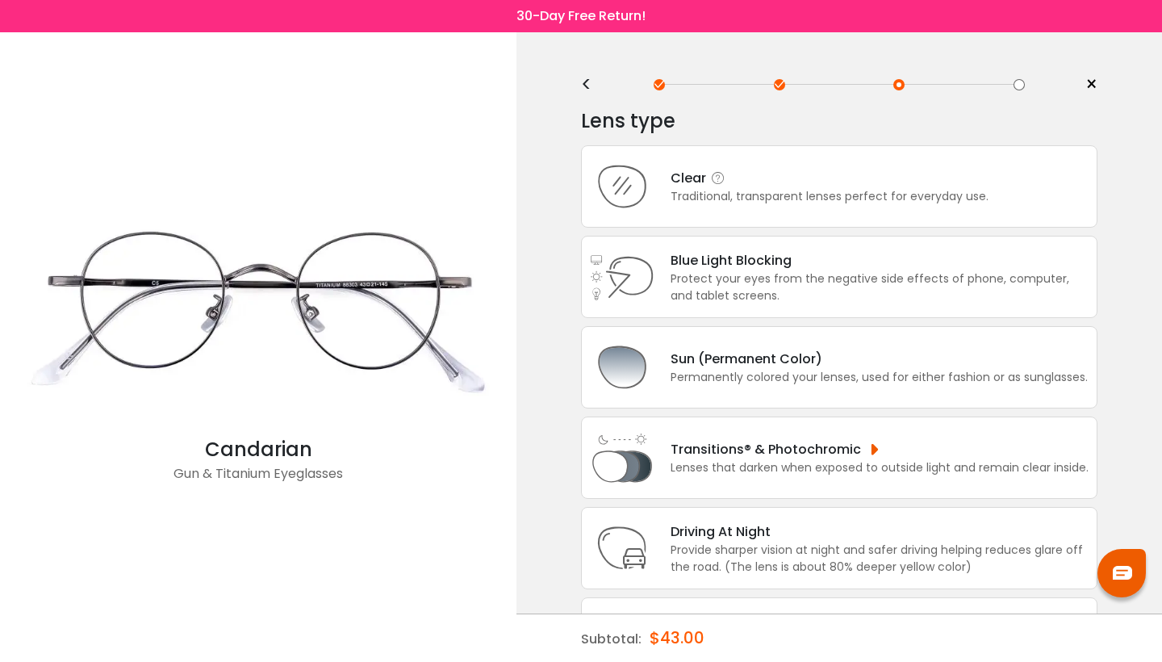
click at [692, 180] on div "Clear" at bounding box center [830, 178] width 318 height 20
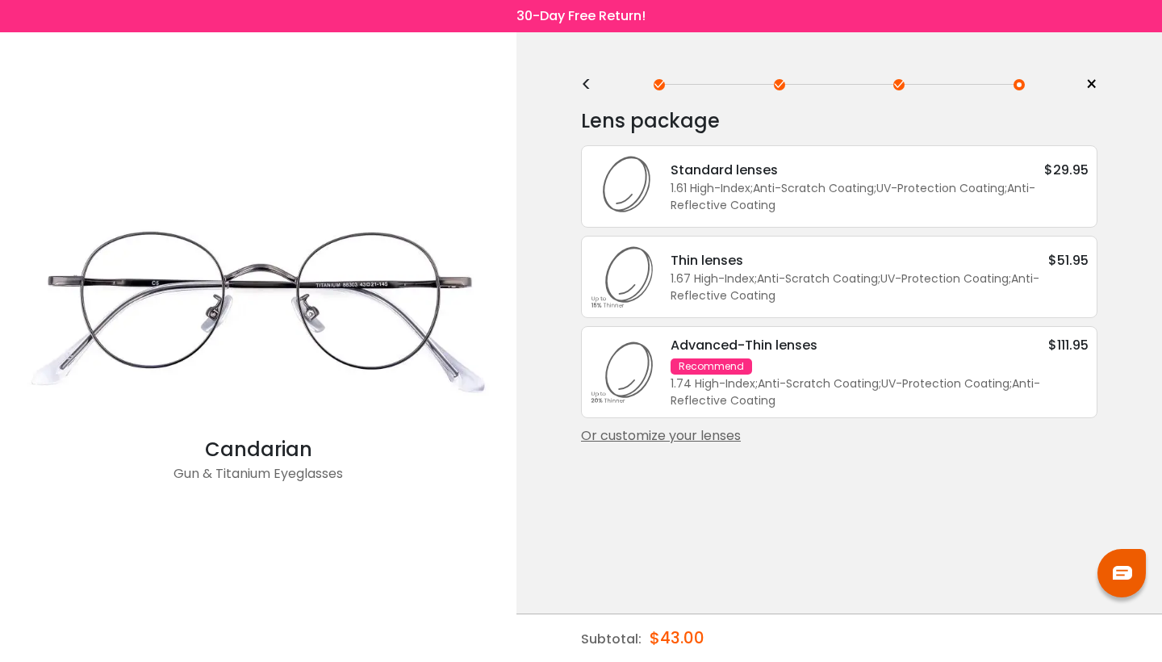
click at [696, 188] on div "1.61 High-Index ; Anti-Scratch Coating ; UV-Protection Coating ; Anti-Reflectiv…" at bounding box center [880, 197] width 418 height 34
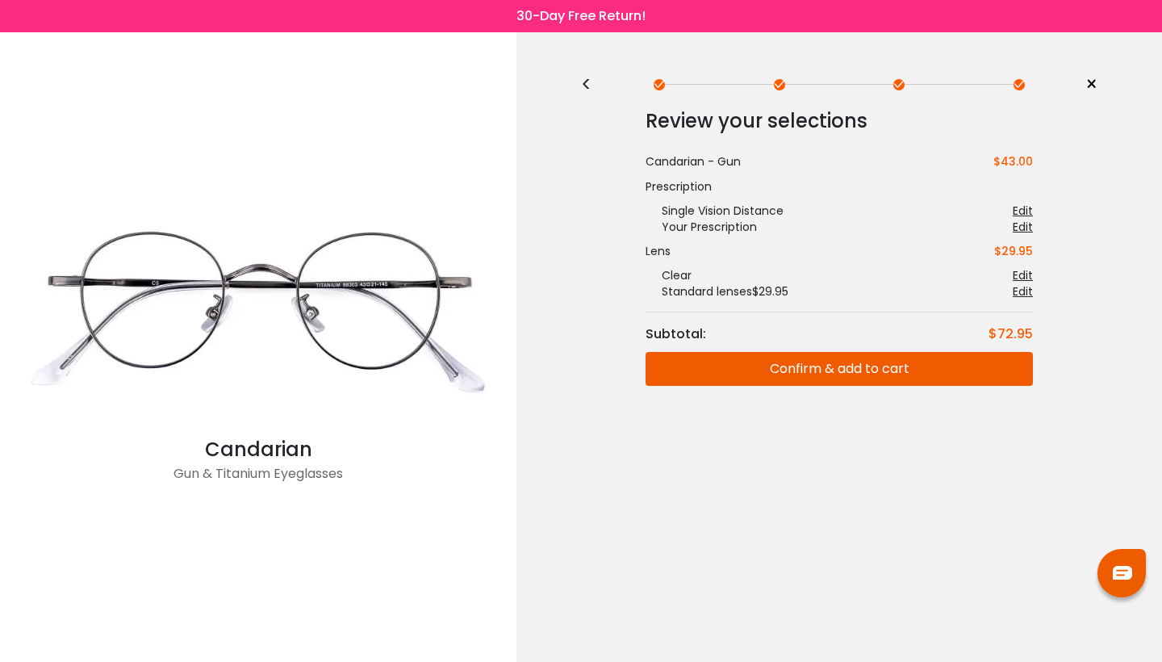
scroll to position [0, 0]
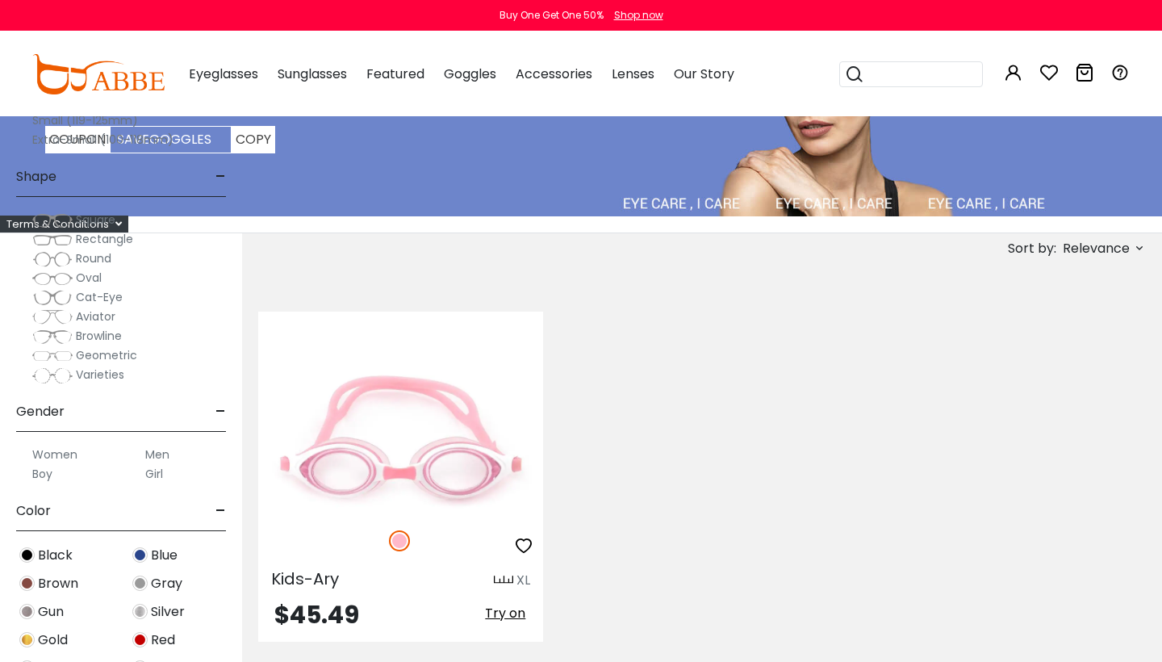
scroll to position [111, 0]
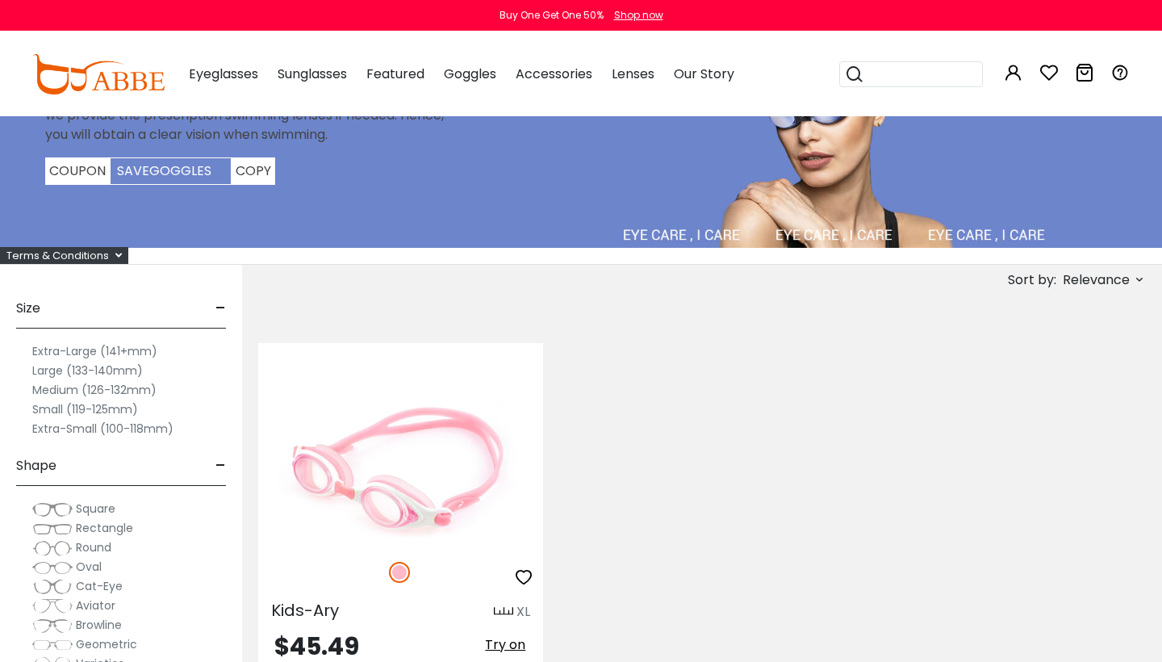
click at [416, 469] on img at bounding box center [400, 472] width 285 height 143
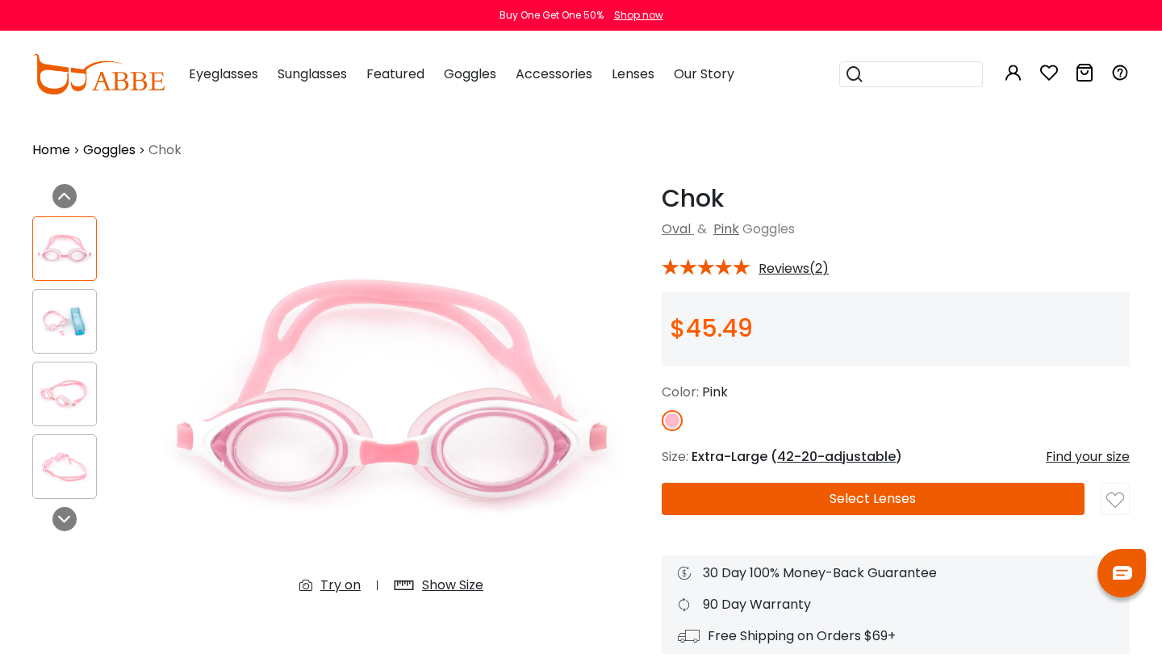
click at [804, 503] on button "Select Lenses" at bounding box center [873, 499] width 423 height 32
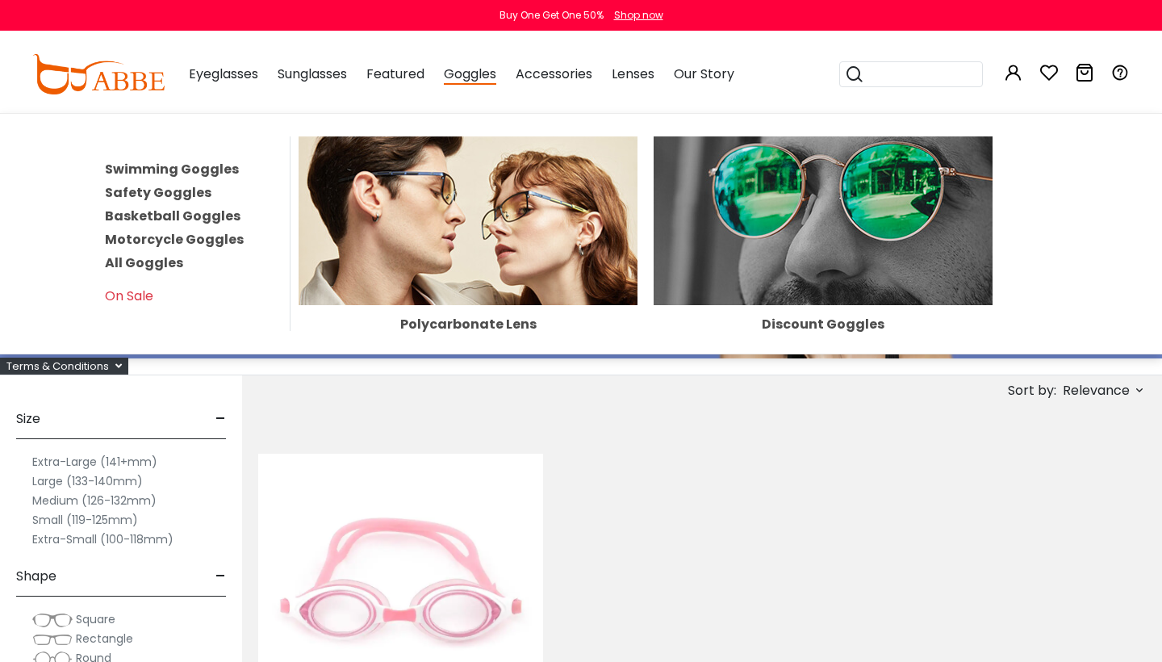
click at [473, 79] on span "Goggles" at bounding box center [470, 75] width 52 height 20
click at [132, 263] on link "All Goggles" at bounding box center [144, 262] width 78 height 19
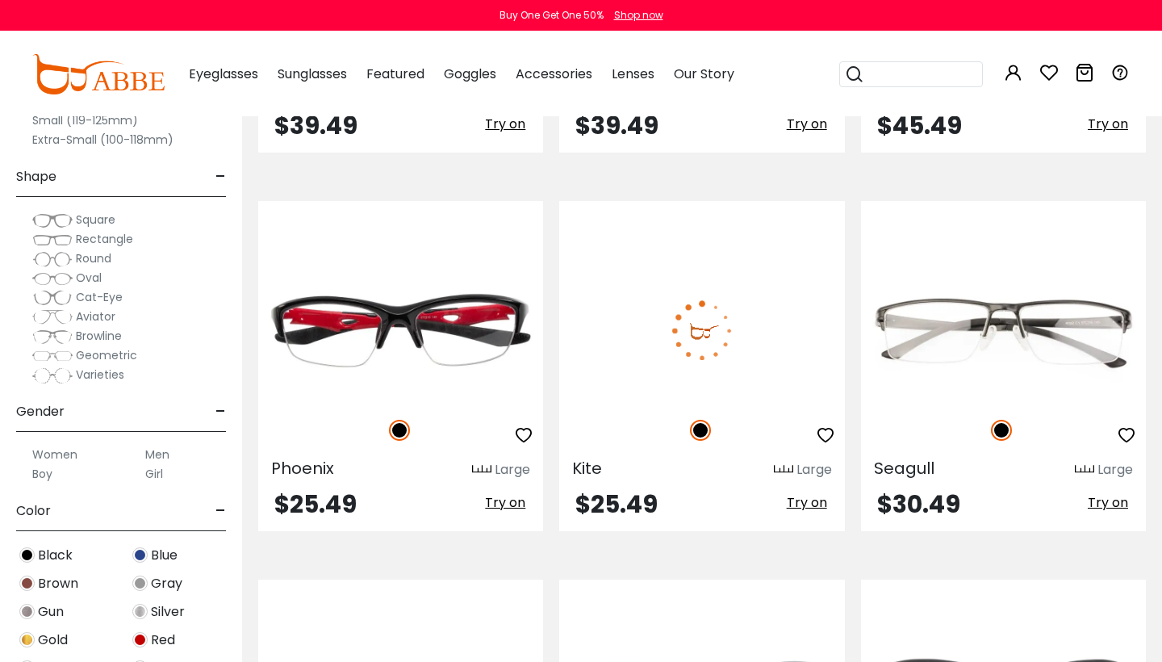
scroll to position [2581, 0]
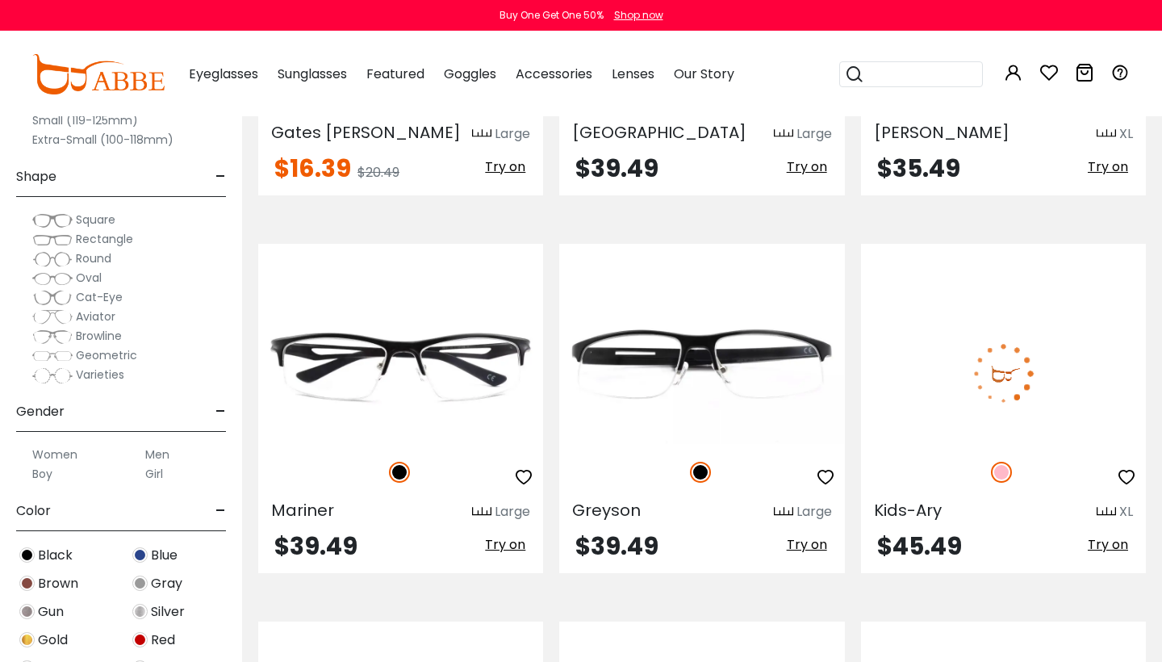
click at [1029, 305] on img at bounding box center [1003, 373] width 285 height 143
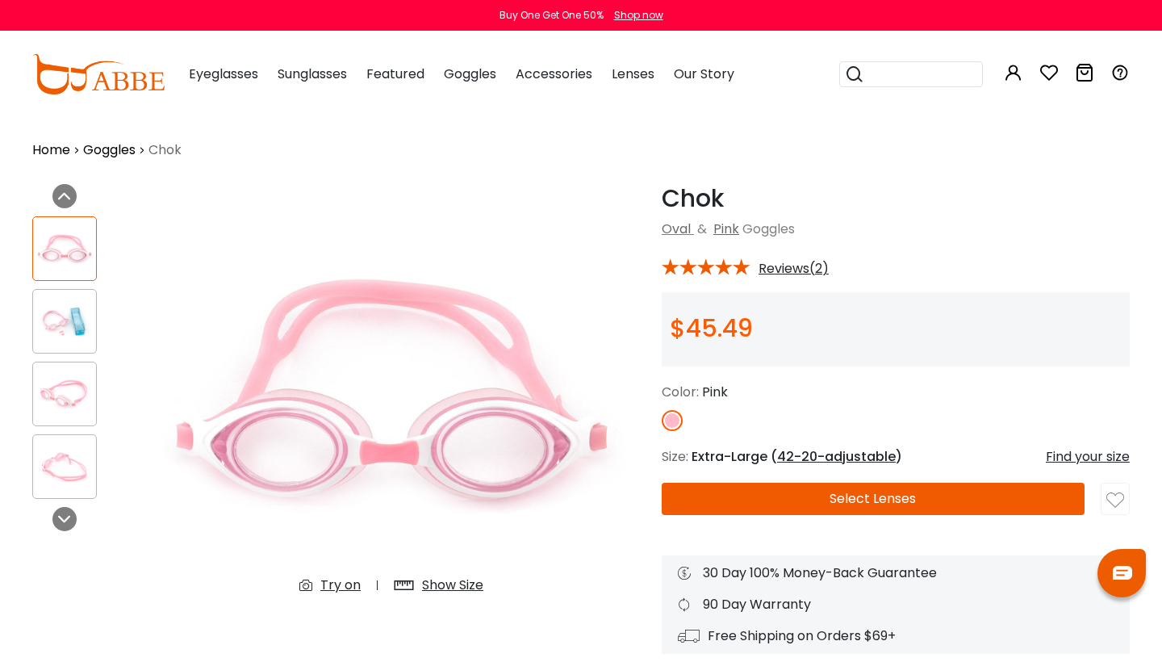
click at [858, 495] on button "Select Lenses" at bounding box center [873, 499] width 423 height 32
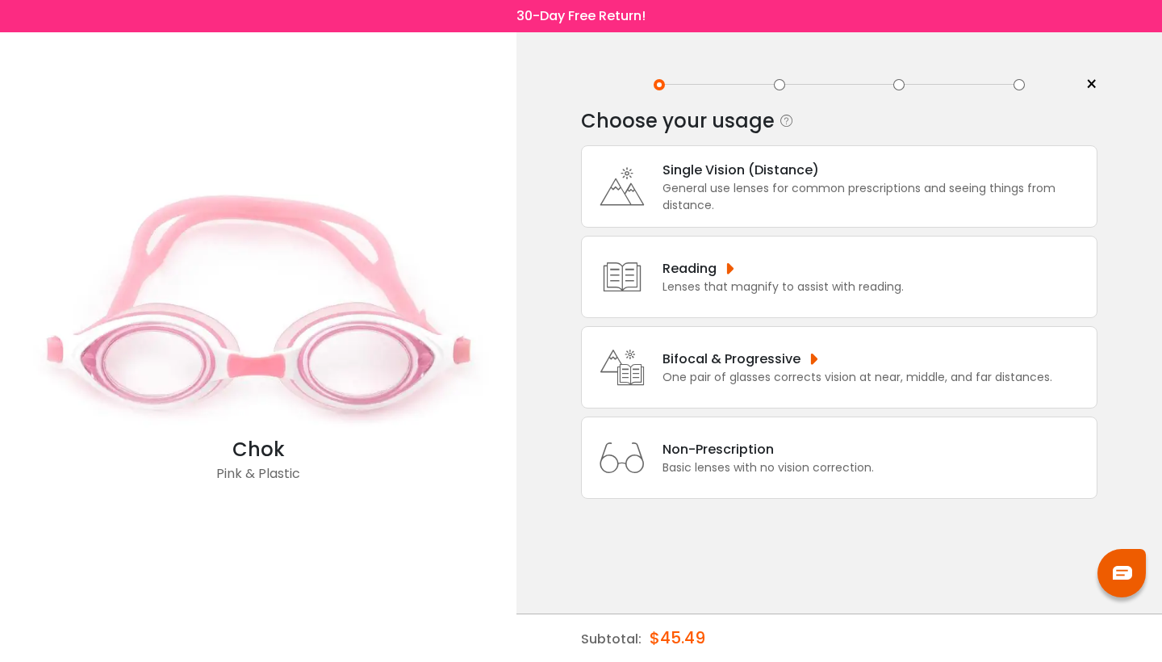
click at [739, 186] on div "General use lenses for common prescriptions and seeing things from distance." at bounding box center [875, 197] width 426 height 34
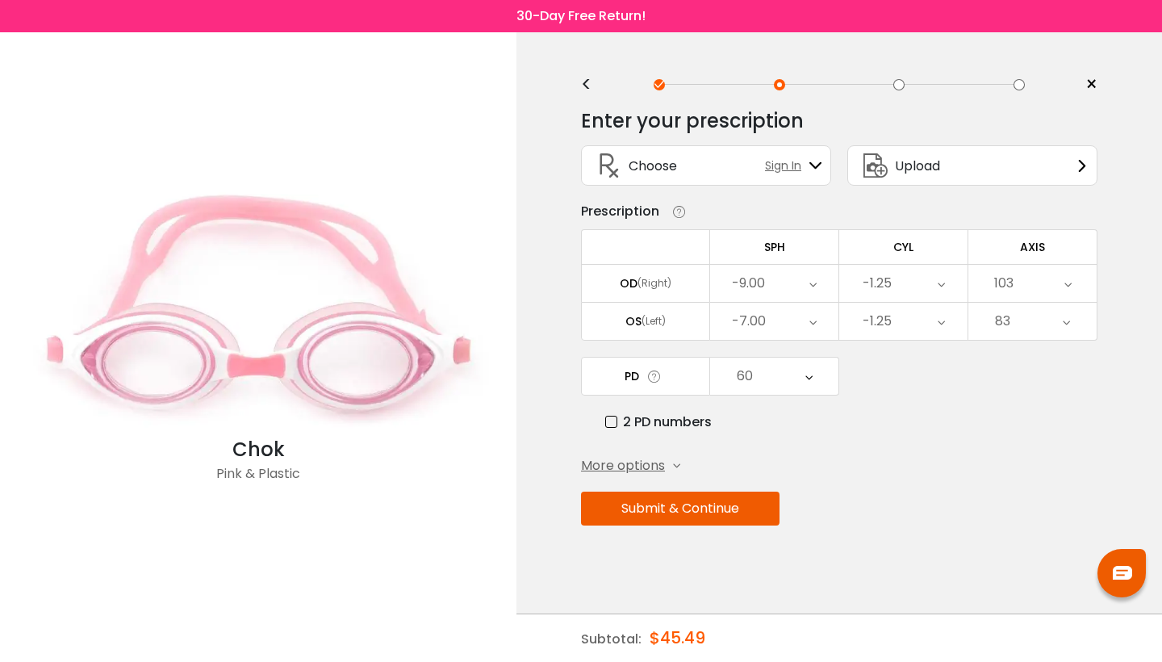
click at [816, 292] on icon at bounding box center [812, 283] width 7 height 37
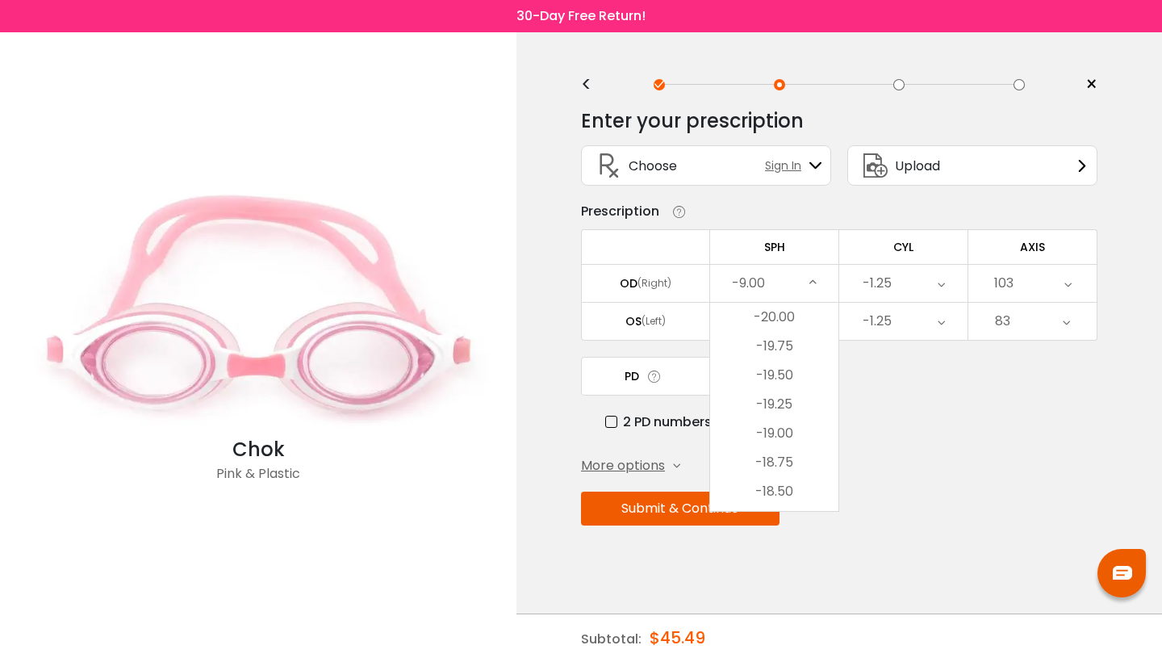
click at [992, 468] on div "More options Add Prism Vertical (Δ) Base Direction Horizontal (Δ) Base Directio…" at bounding box center [839, 465] width 516 height 19
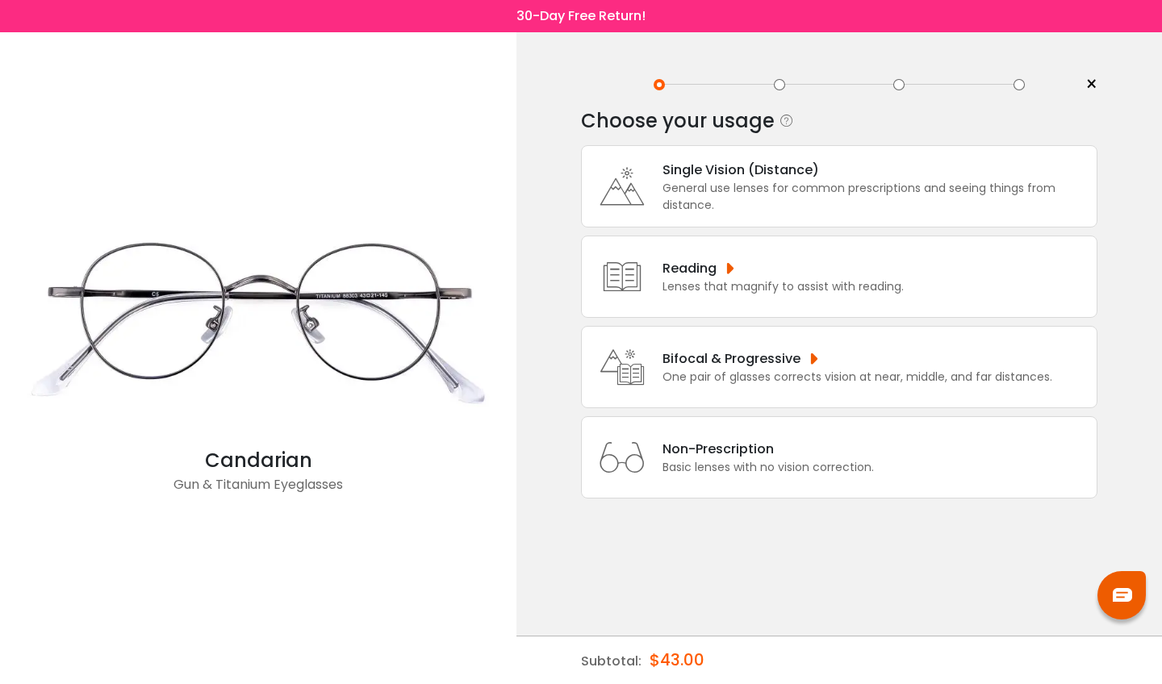
click at [697, 186] on div "General use lenses for common prescriptions and seeing things from distance." at bounding box center [875, 197] width 426 height 34
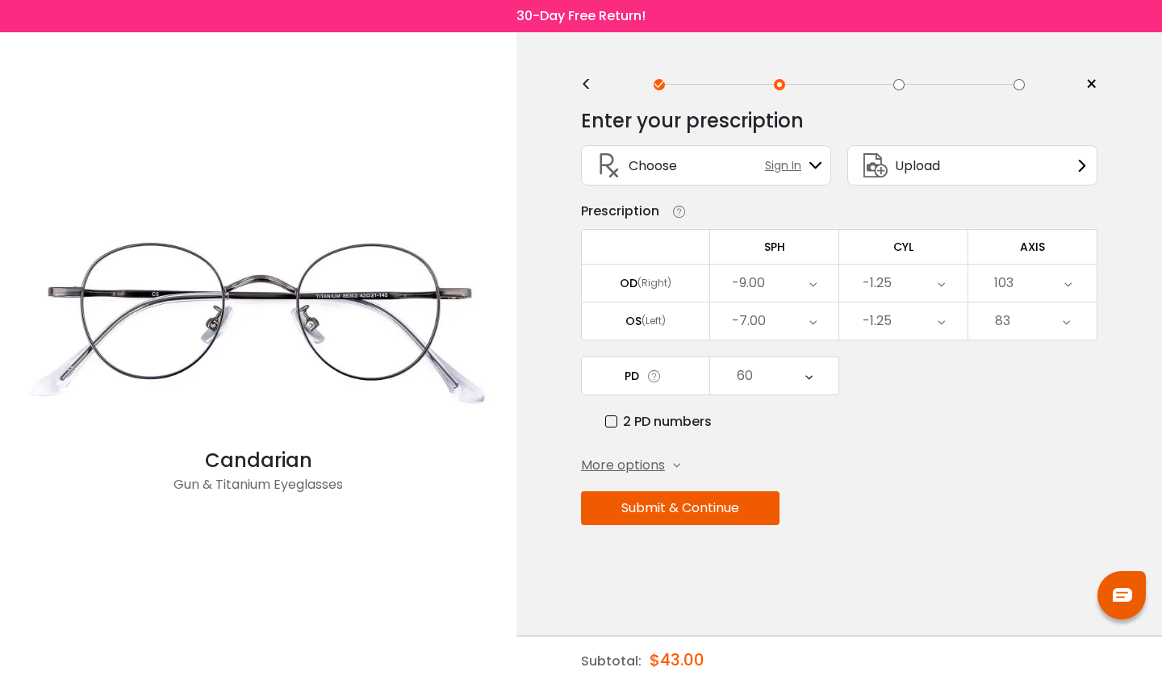
click at [586, 80] on div "<" at bounding box center [593, 84] width 24 height 13
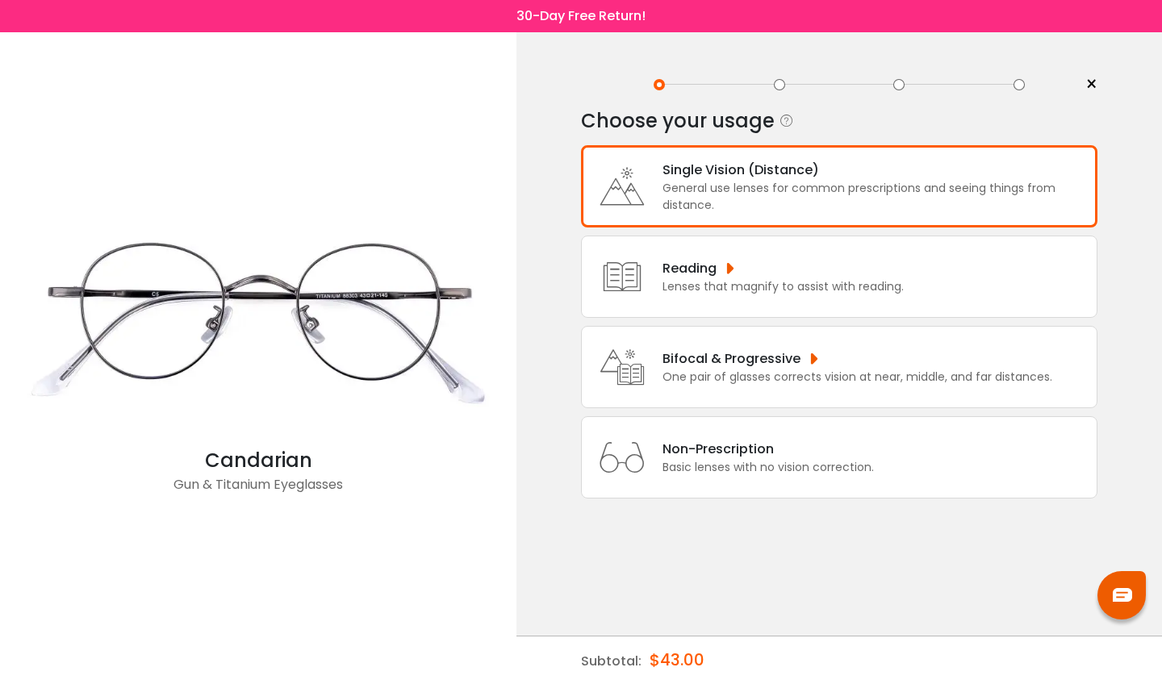
click at [717, 369] on div "Bifocal & Progressive" at bounding box center [857, 359] width 390 height 20
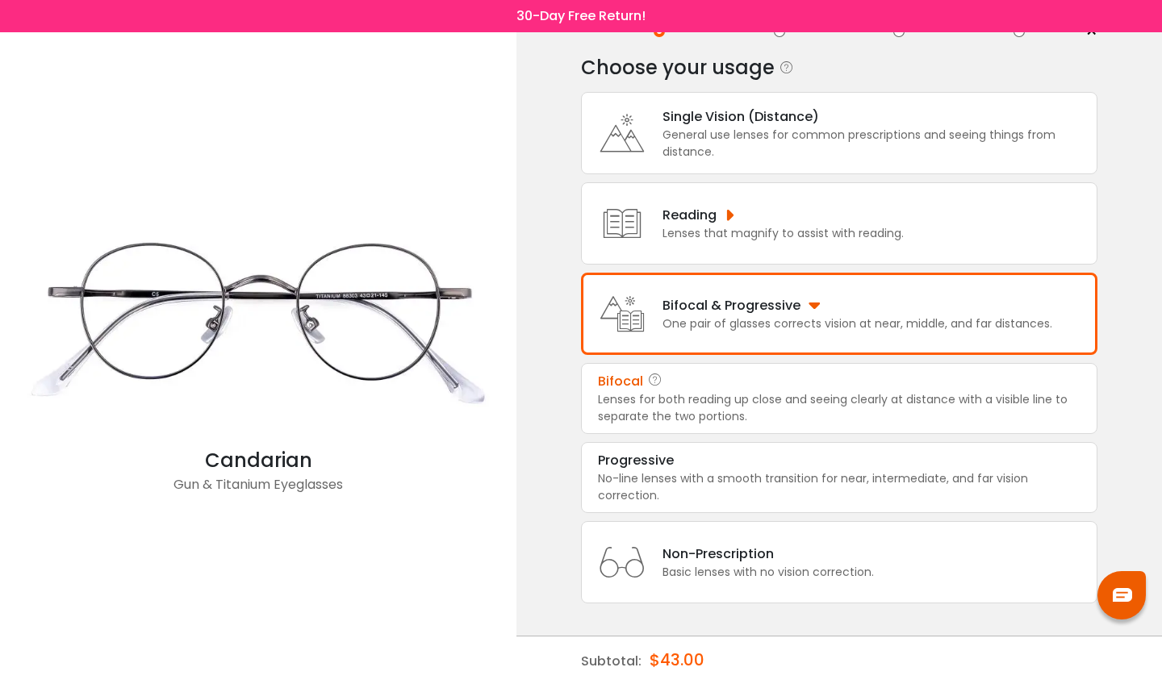
scroll to position [76, 0]
click at [701, 391] on div "Lenses for both reading up close and seeing clearly at distance with a visible …" at bounding box center [839, 408] width 483 height 34
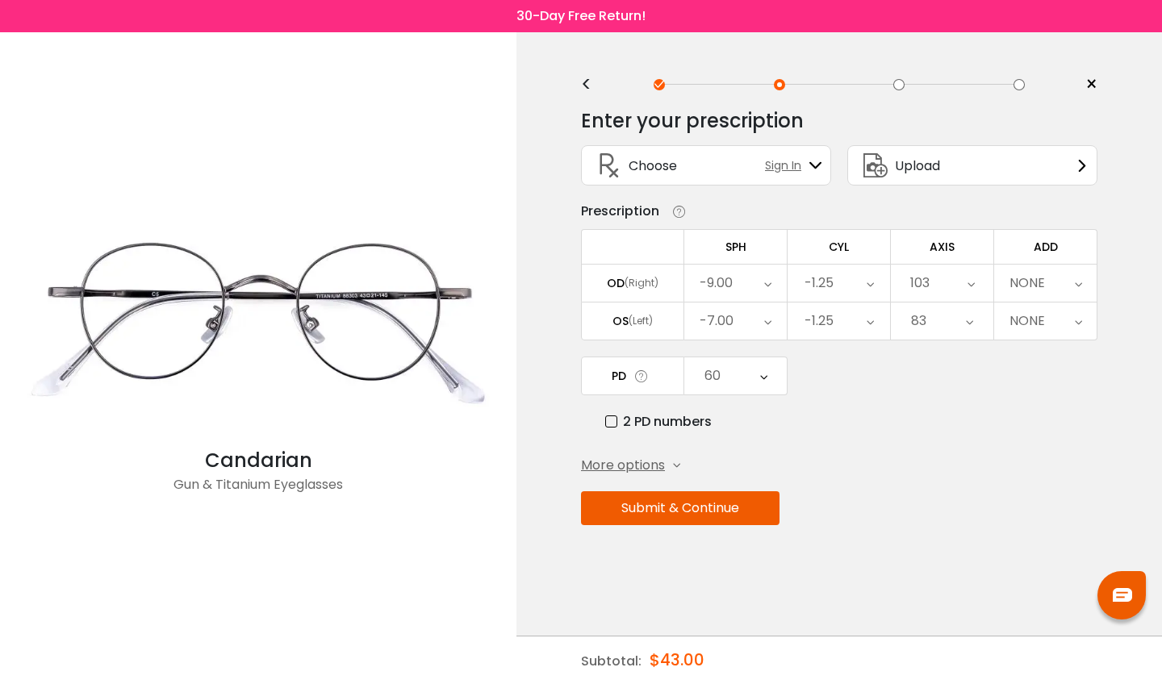
scroll to position [0, 0]
click at [703, 511] on button "Submit & Continue" at bounding box center [680, 508] width 198 height 34
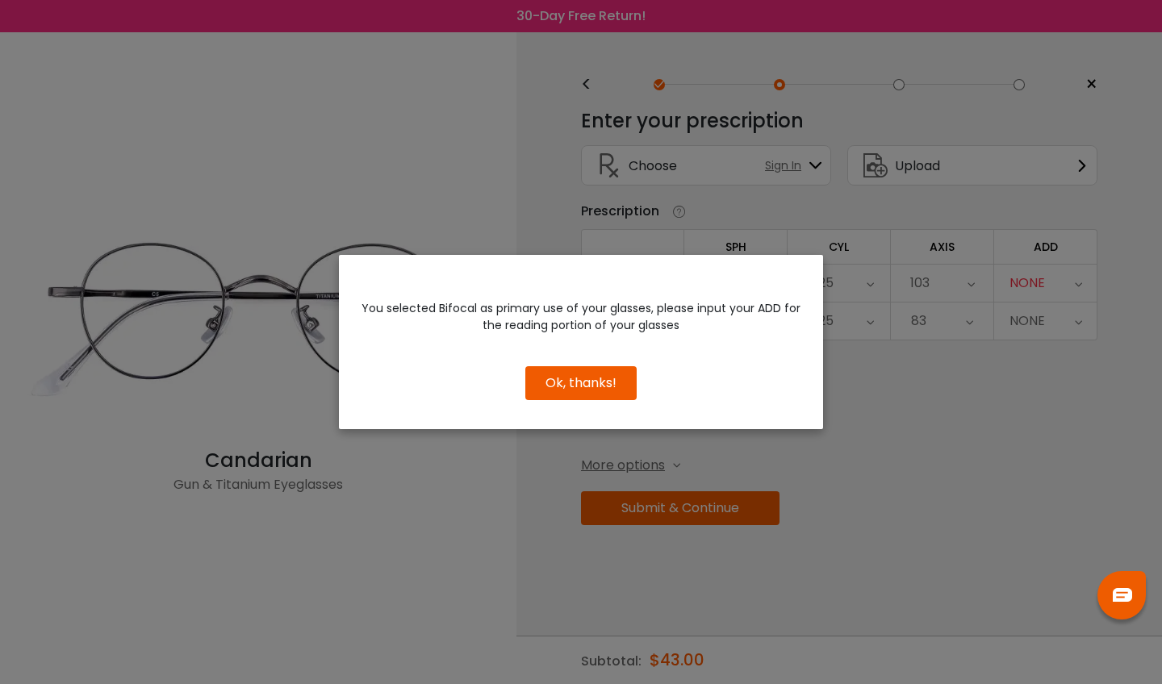
click at [959, 441] on div "You selected Bifocal as primary use of your glasses, please input your ADD for …" at bounding box center [581, 342] width 1162 height 684
click at [1009, 374] on div "You selected Bifocal as primary use of your glasses, please input your ADD for …" at bounding box center [581, 342] width 1162 height 684
click at [1071, 285] on div "You selected Bifocal as primary use of your glasses, please input your ADD for …" at bounding box center [581, 342] width 1162 height 684
click at [549, 390] on button "Ok, thanks!" at bounding box center [580, 383] width 111 height 34
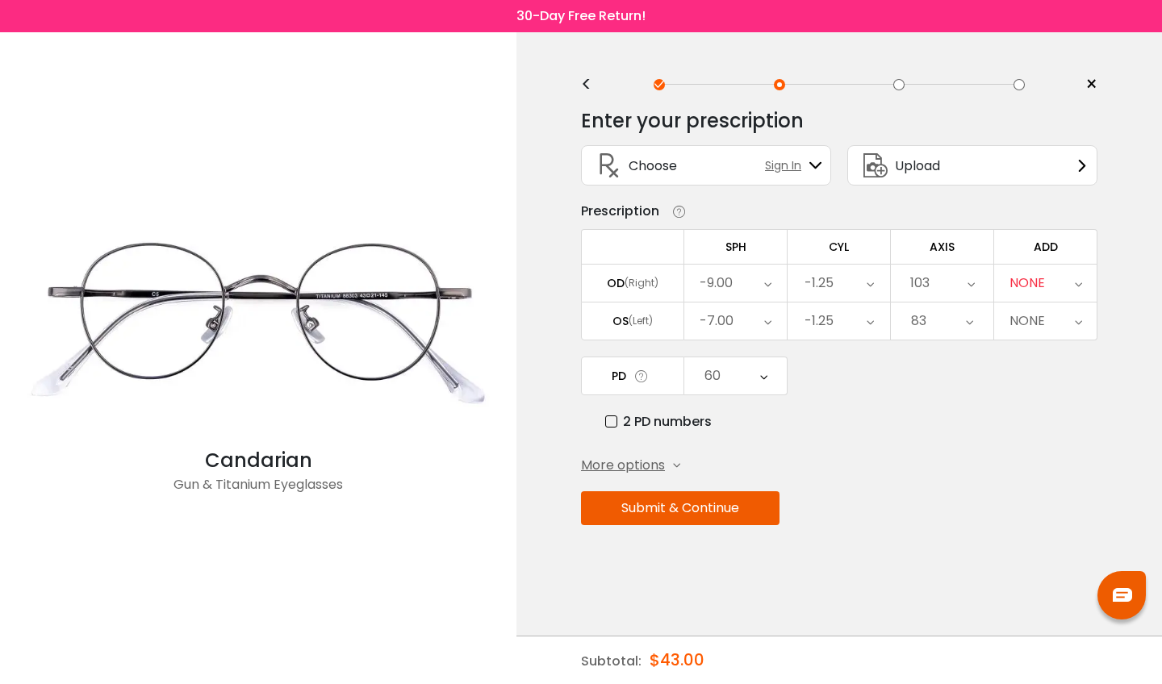
click at [1034, 279] on div "NONE" at bounding box center [1027, 283] width 36 height 32
click at [1045, 463] on li "+1.50" at bounding box center [1045, 462] width 102 height 29
click at [700, 513] on button "Submit & Continue" at bounding box center [680, 508] width 198 height 34
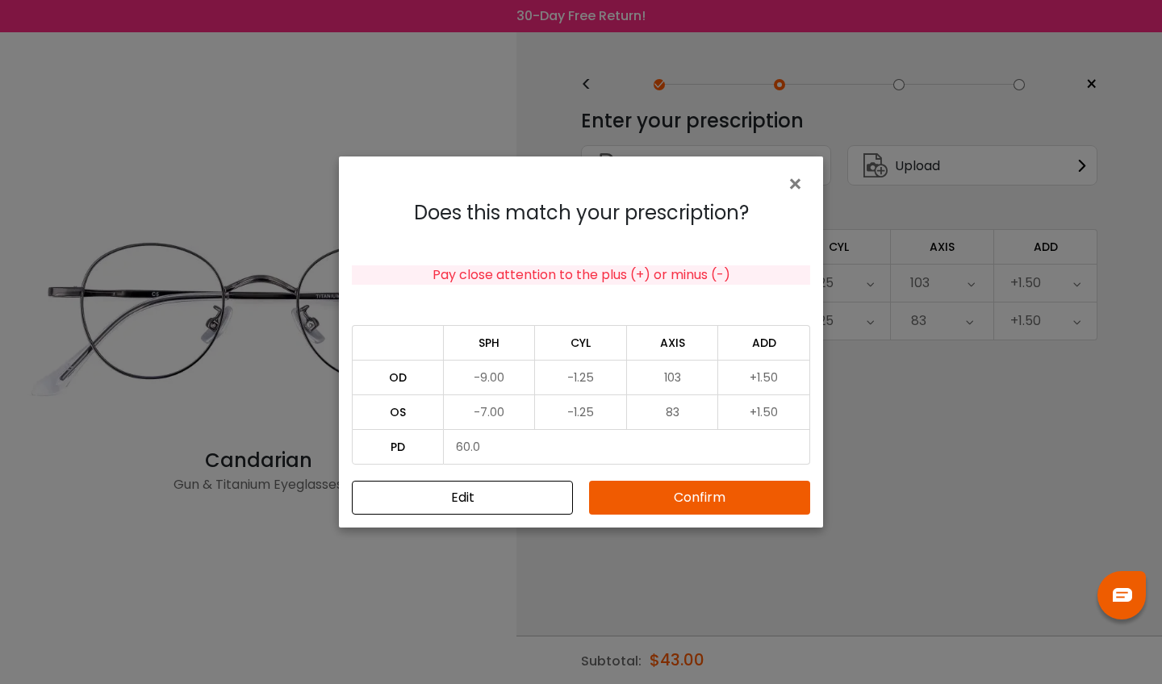
click at [692, 497] on button "Confirm" at bounding box center [699, 498] width 221 height 34
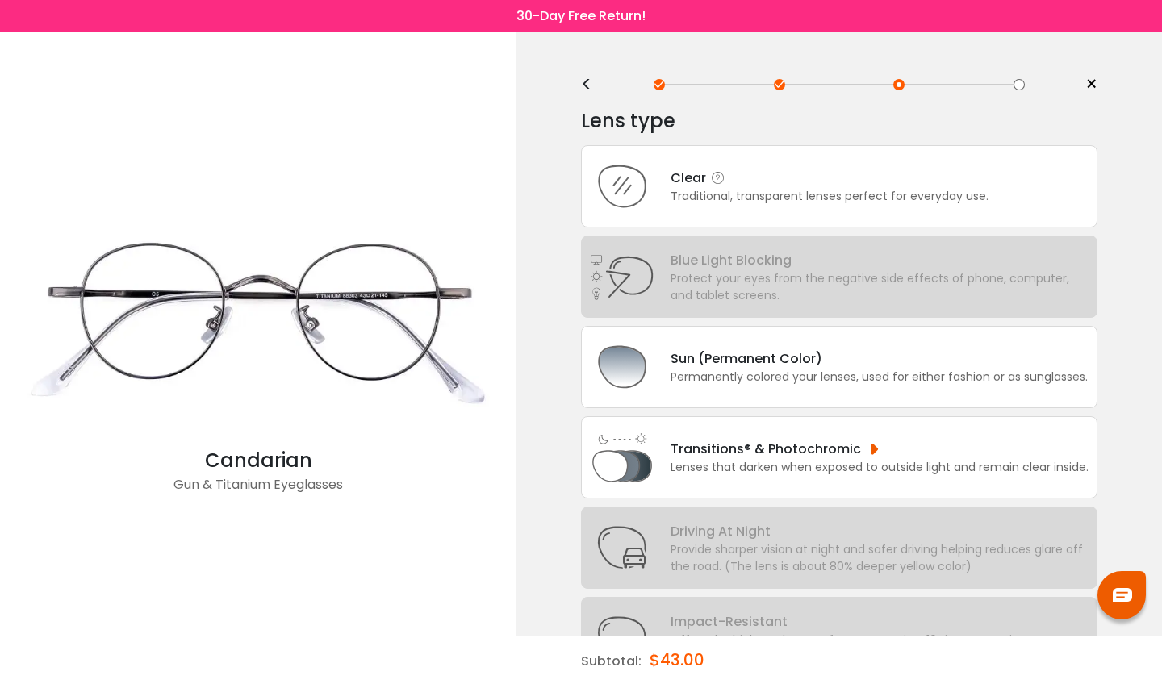
click at [709, 201] on div "Traditional, transparent lenses perfect for everyday use." at bounding box center [830, 196] width 318 height 17
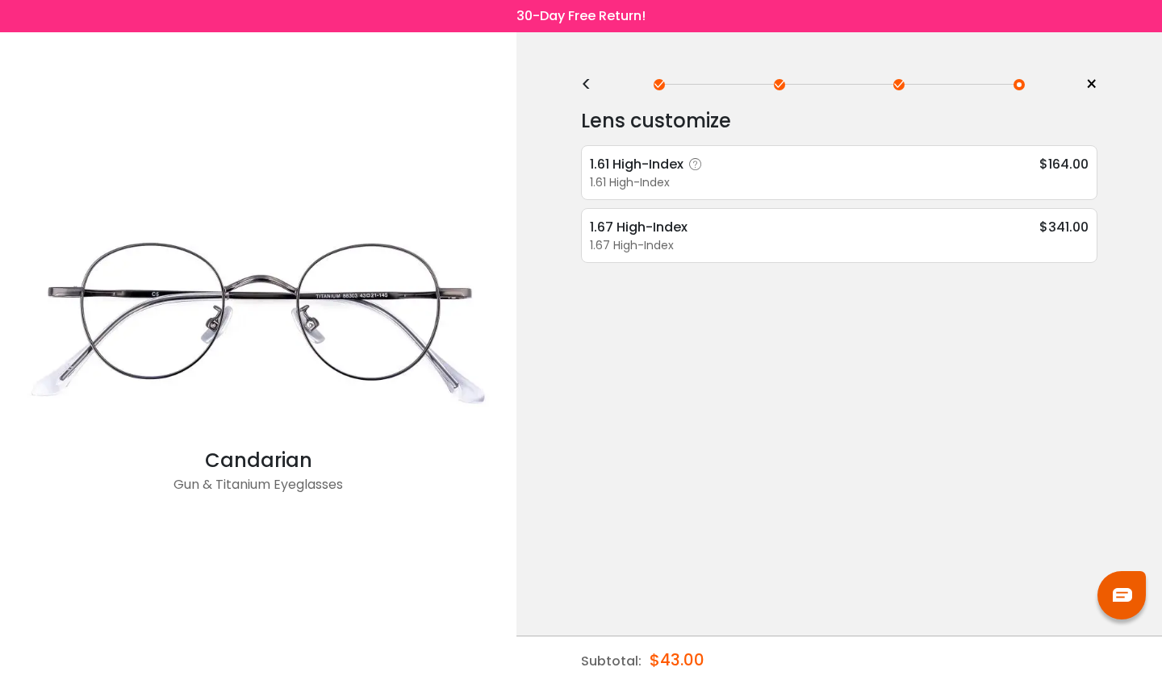
click at [683, 166] on div "1.61 High-Index" at bounding box center [649, 164] width 118 height 20
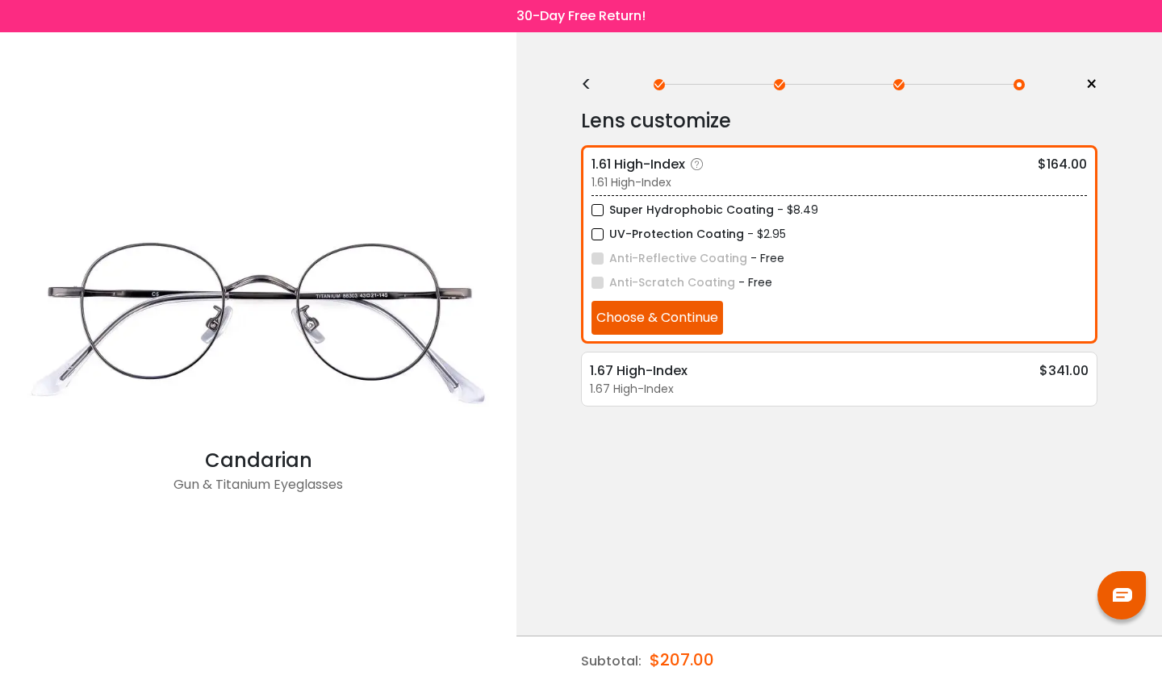
click at [672, 211] on label "Super Hydrophobic Coating" at bounding box center [682, 210] width 182 height 20
